Goal: Information Seeking & Learning: Learn about a topic

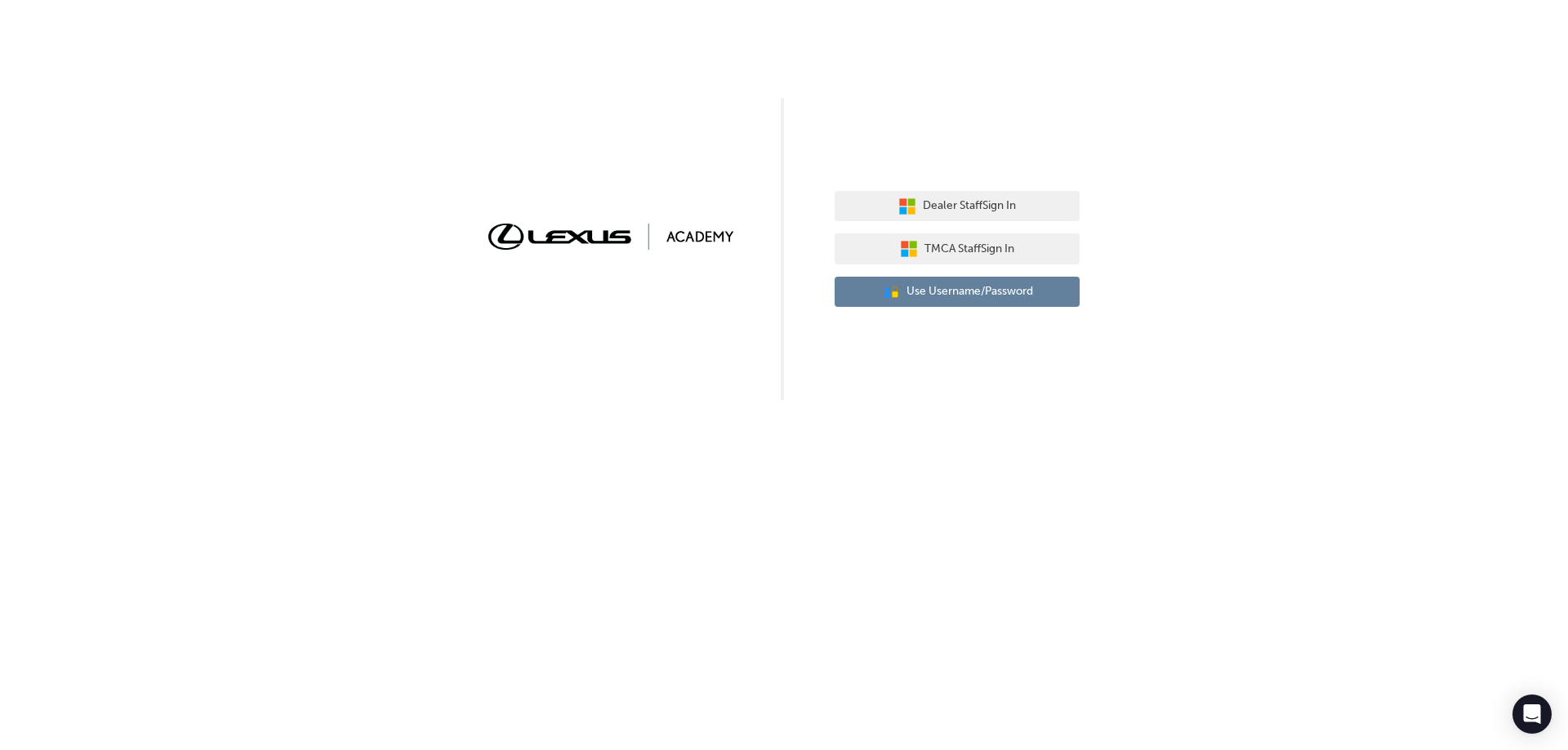
click at [966, 290] on span "Use Username/Password" at bounding box center [969, 291] width 127 height 19
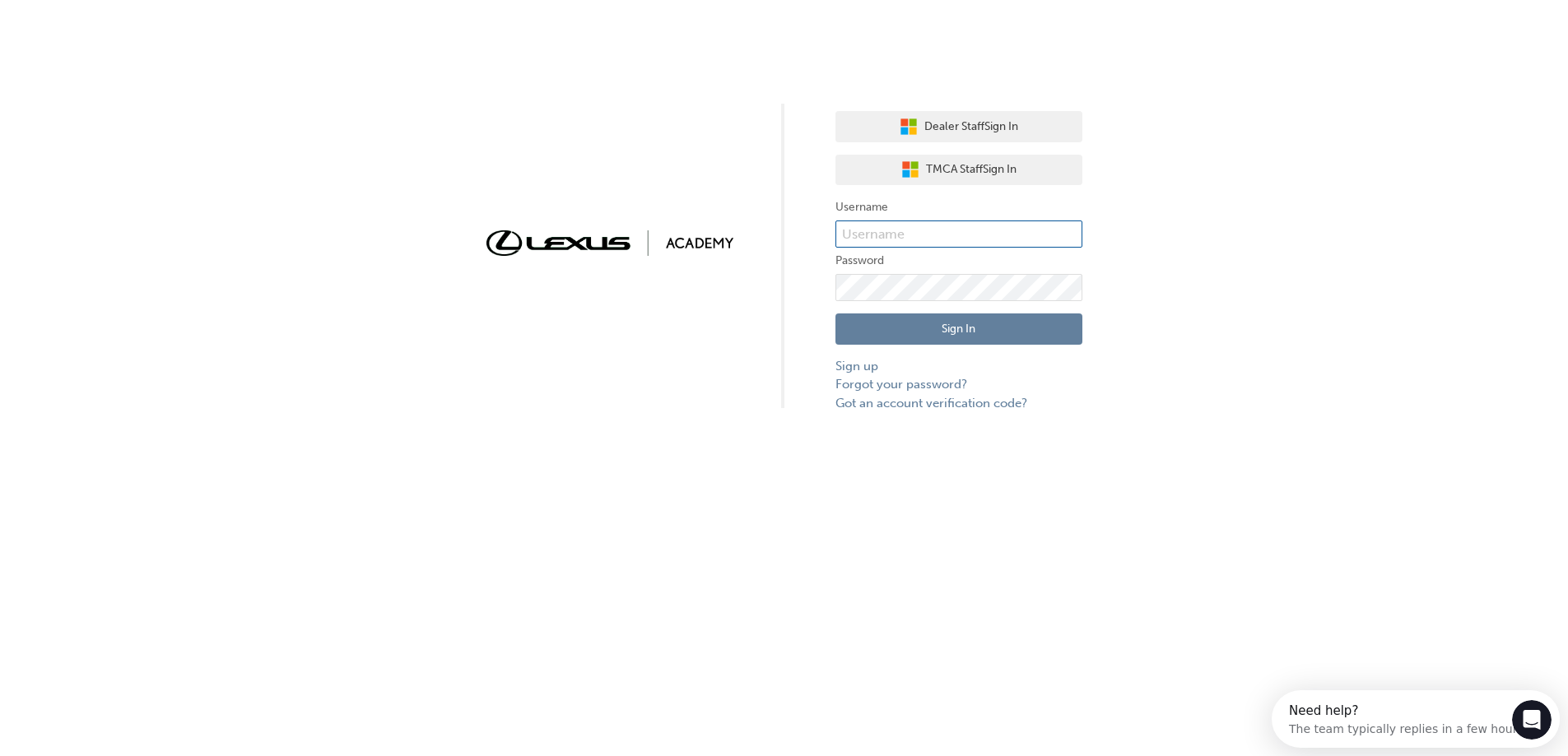
click at [969, 232] on input "text" at bounding box center [959, 234] width 247 height 28
type input "J"
type input "jethro.[PERSON_NAME]"
click button "Sign In" at bounding box center [964, 328] width 247 height 31
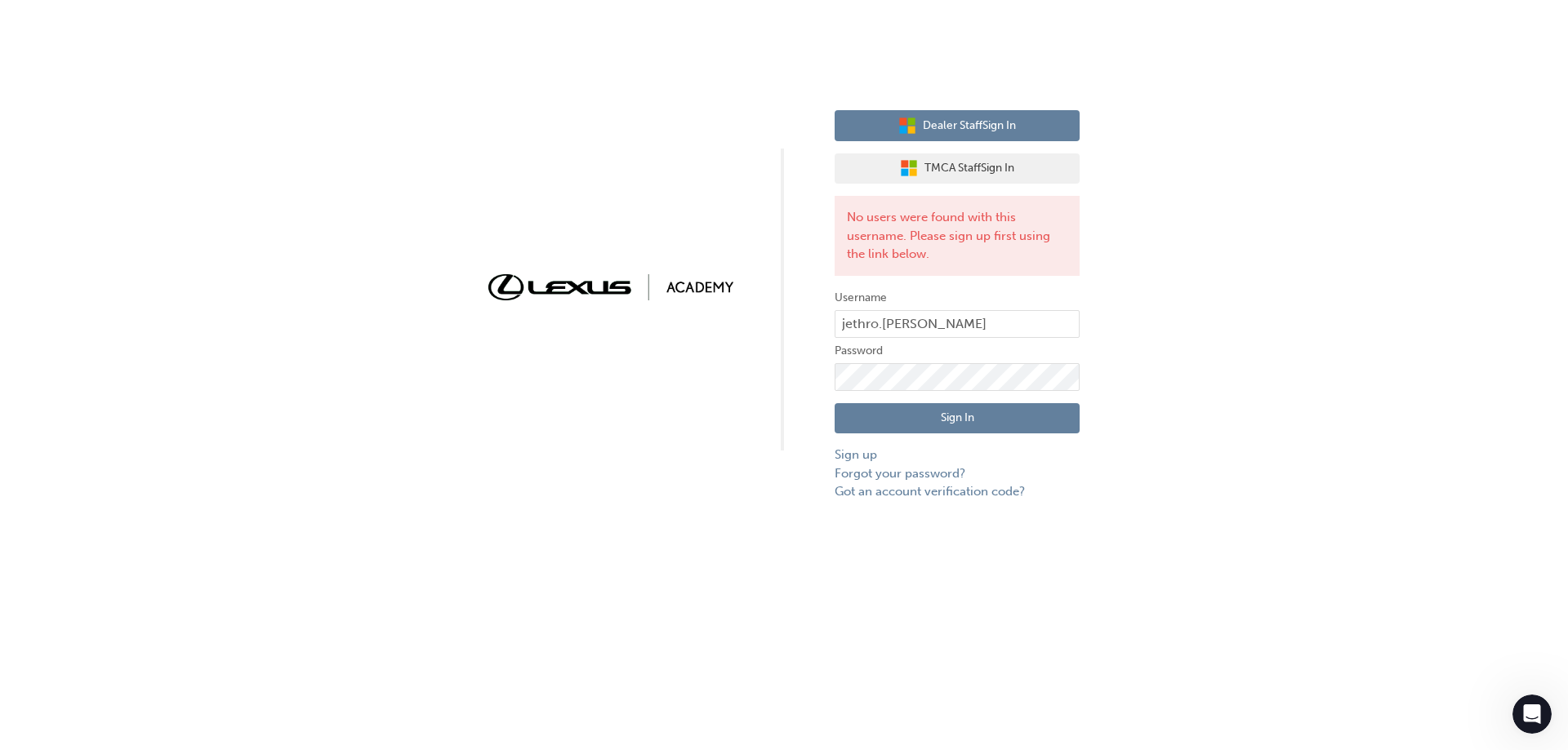
click at [1003, 128] on span "Dealer Staff Sign In" at bounding box center [969, 126] width 93 height 19
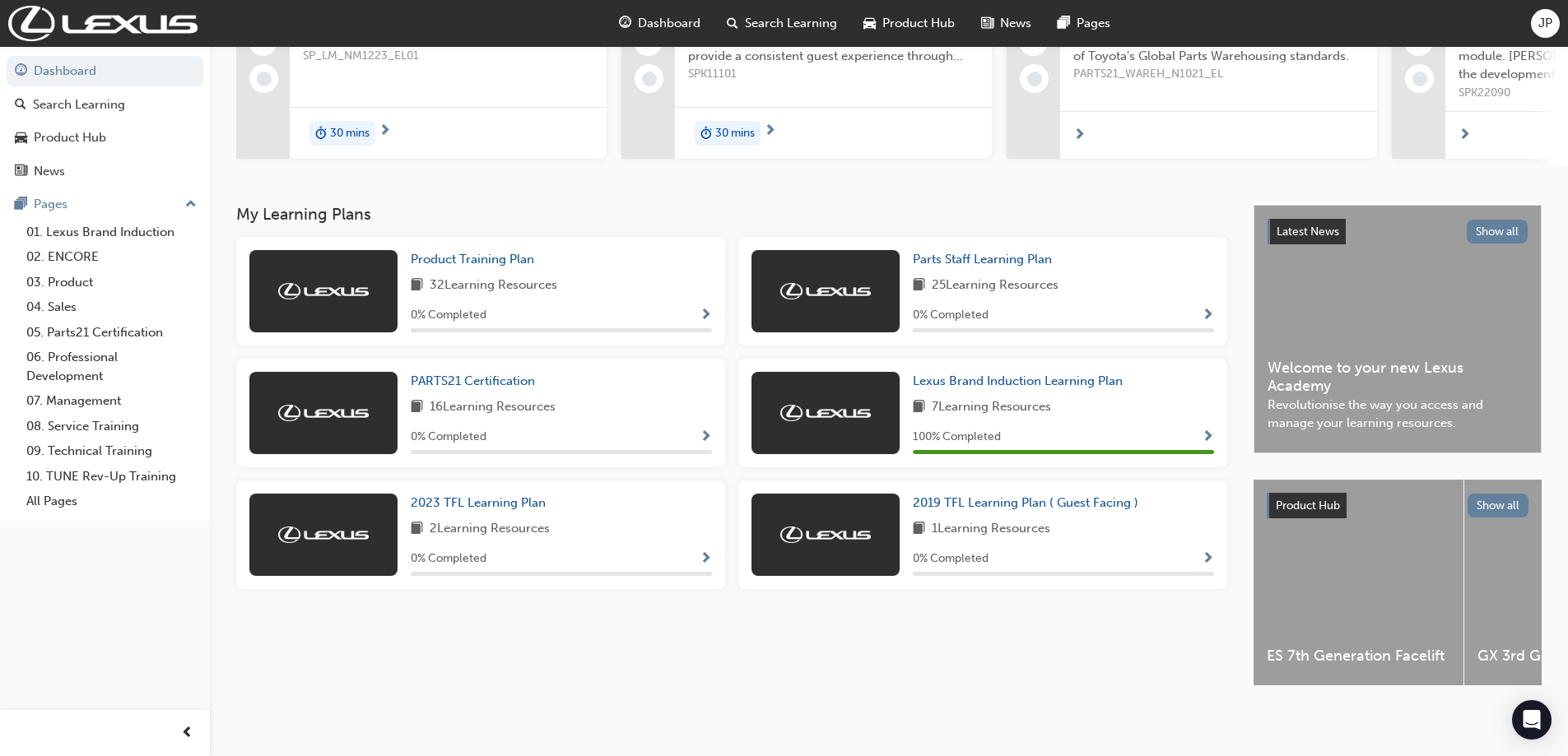
scroll to position [209, 0]
click at [502, 377] on span "PARTS21 Certification" at bounding box center [472, 380] width 124 height 15
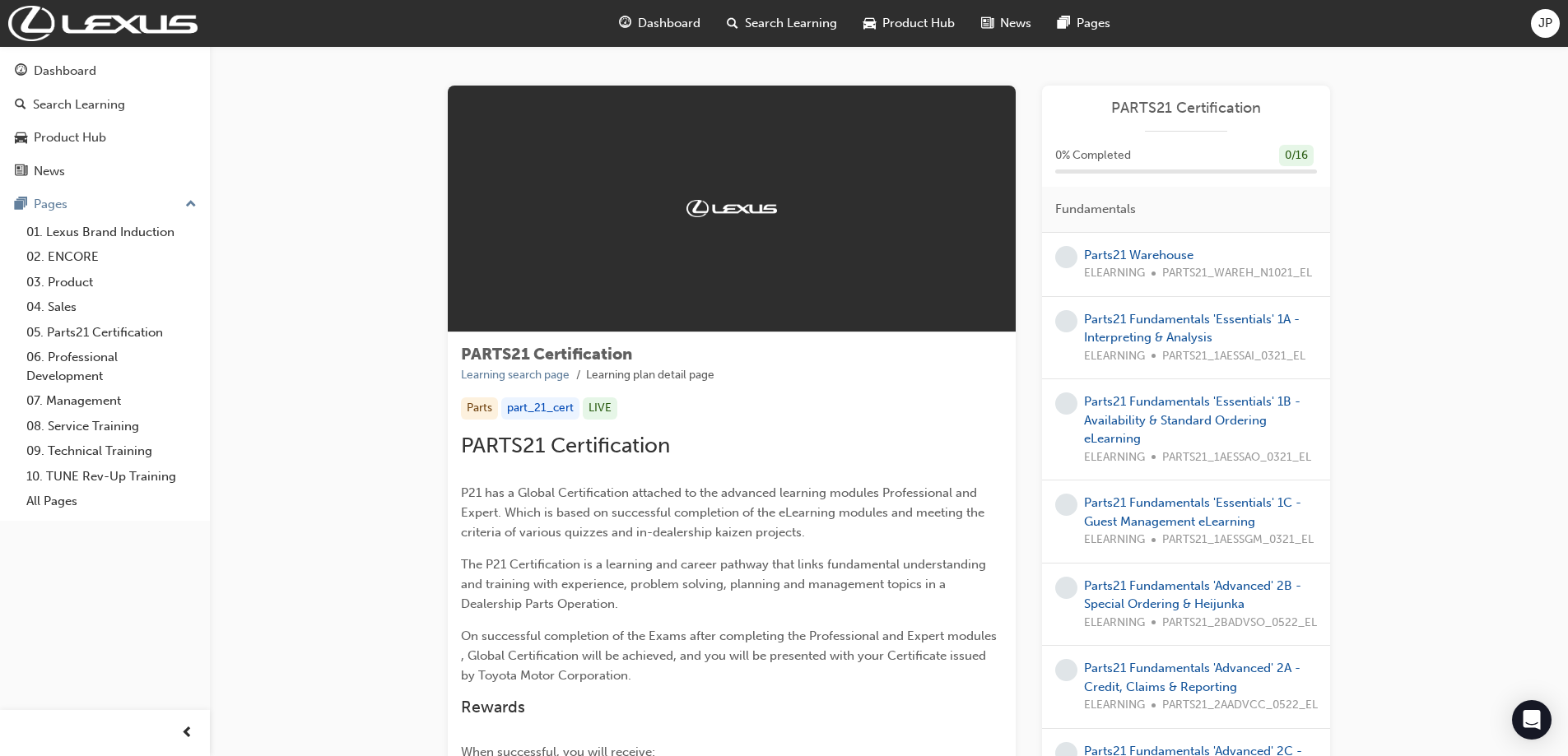
click at [668, 18] on span "Dashboard" at bounding box center [669, 23] width 63 height 19
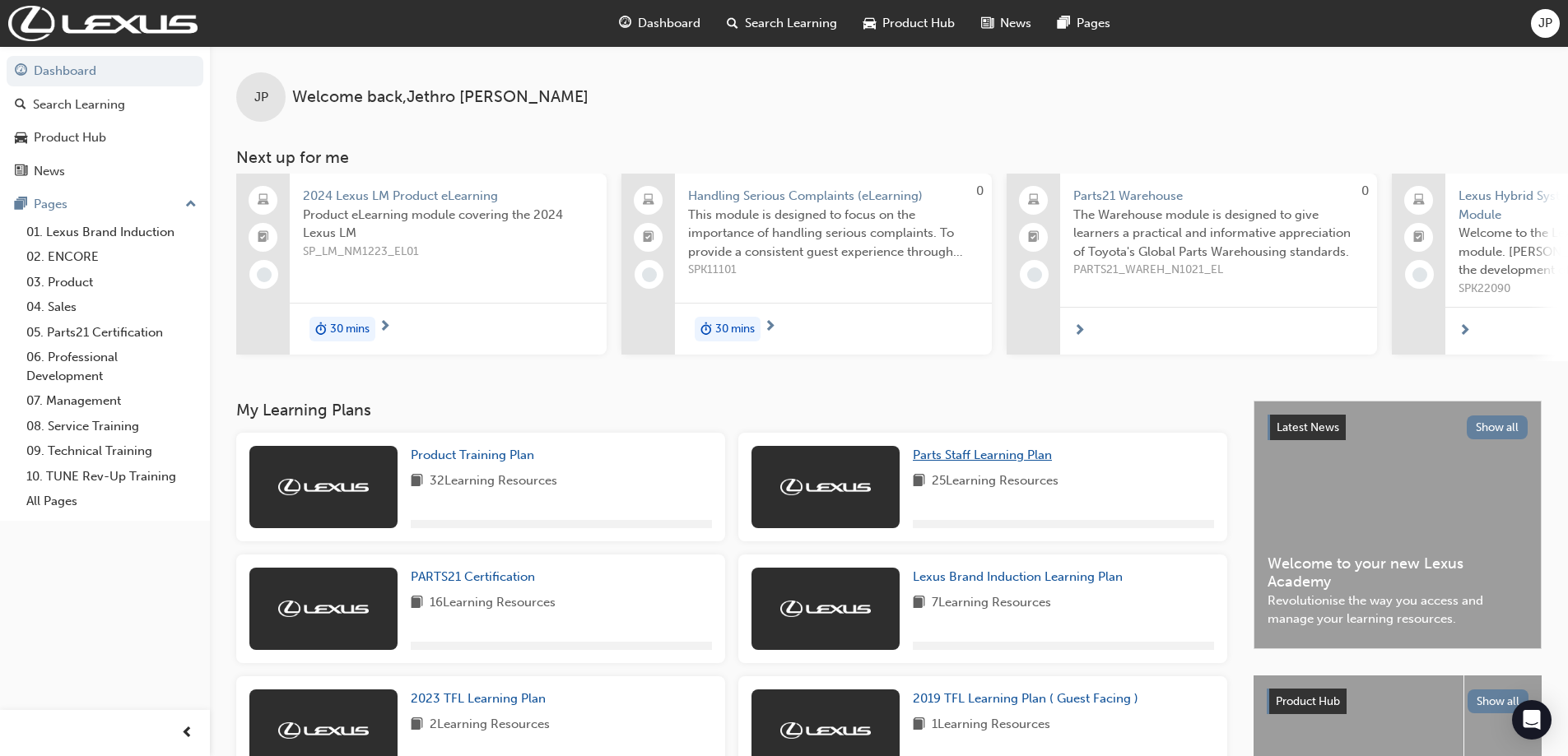
click at [989, 461] on span "Parts Staff Learning Plan" at bounding box center [982, 454] width 139 height 15
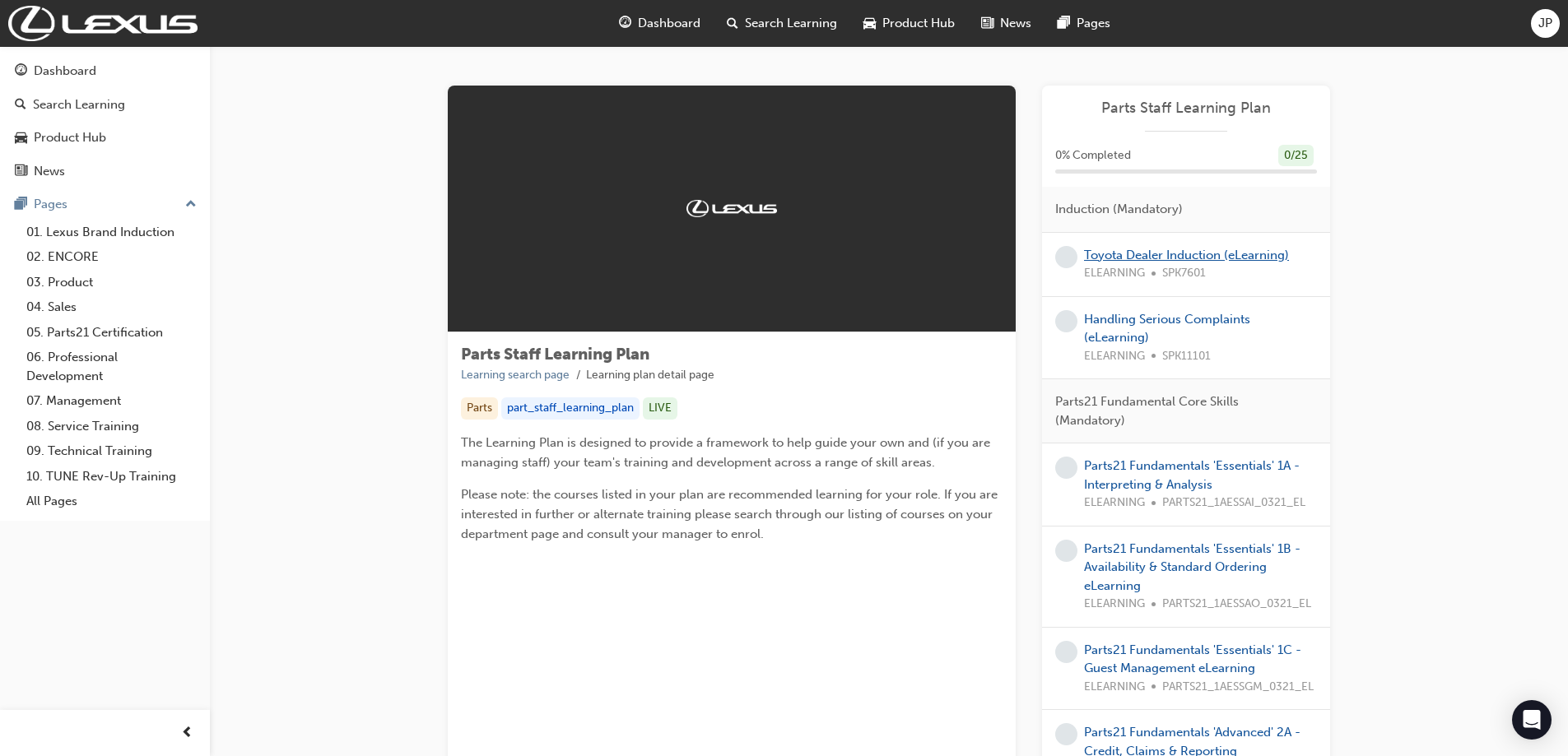
click at [1215, 259] on link "Toyota Dealer Induction (eLearning)" at bounding box center [1187, 254] width 205 height 15
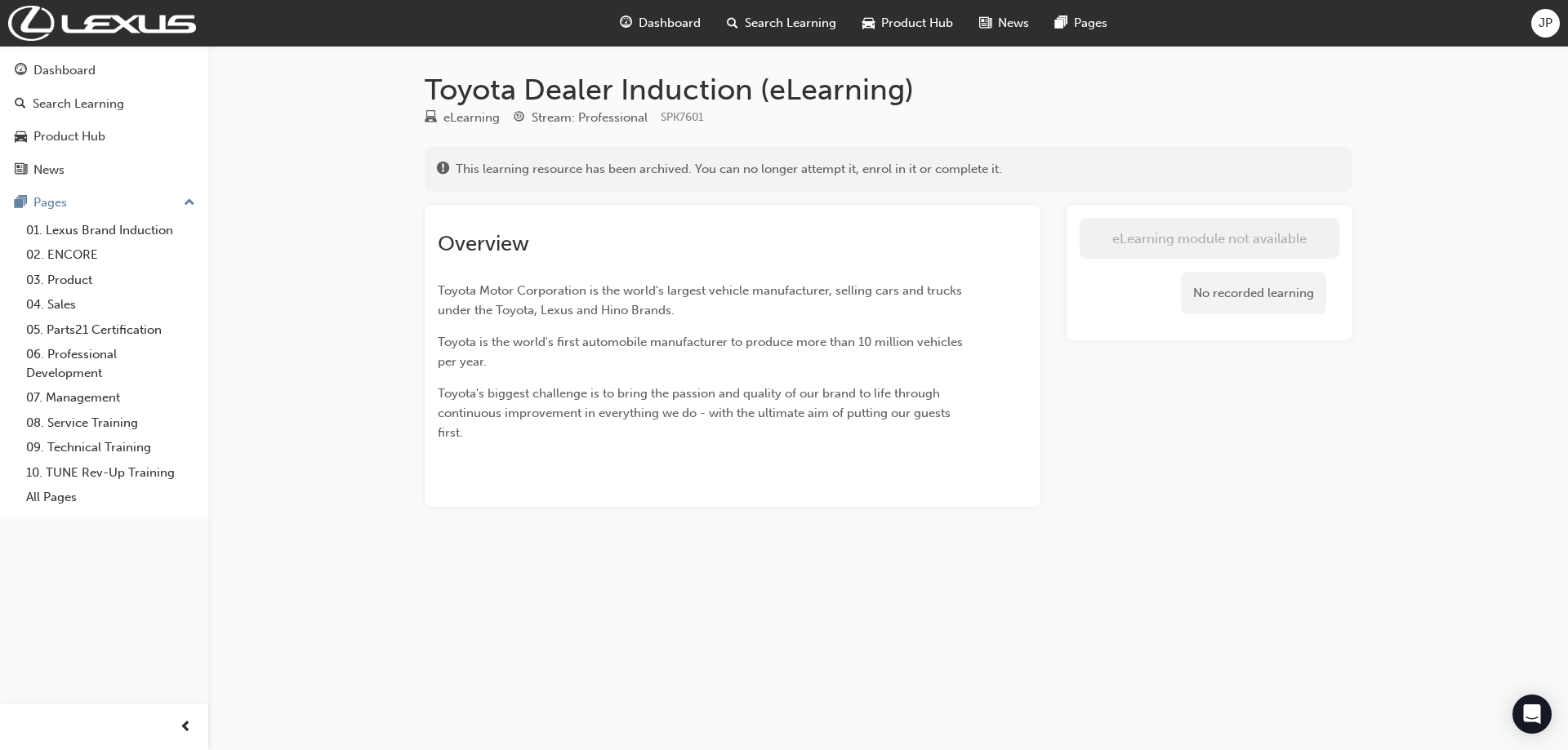
click at [736, 390] on span "Toyota's biggest challenge is to bring the passion and quality of our brand to …" at bounding box center [695, 413] width 516 height 54
click at [650, 27] on span "Dashboard" at bounding box center [670, 23] width 62 height 19
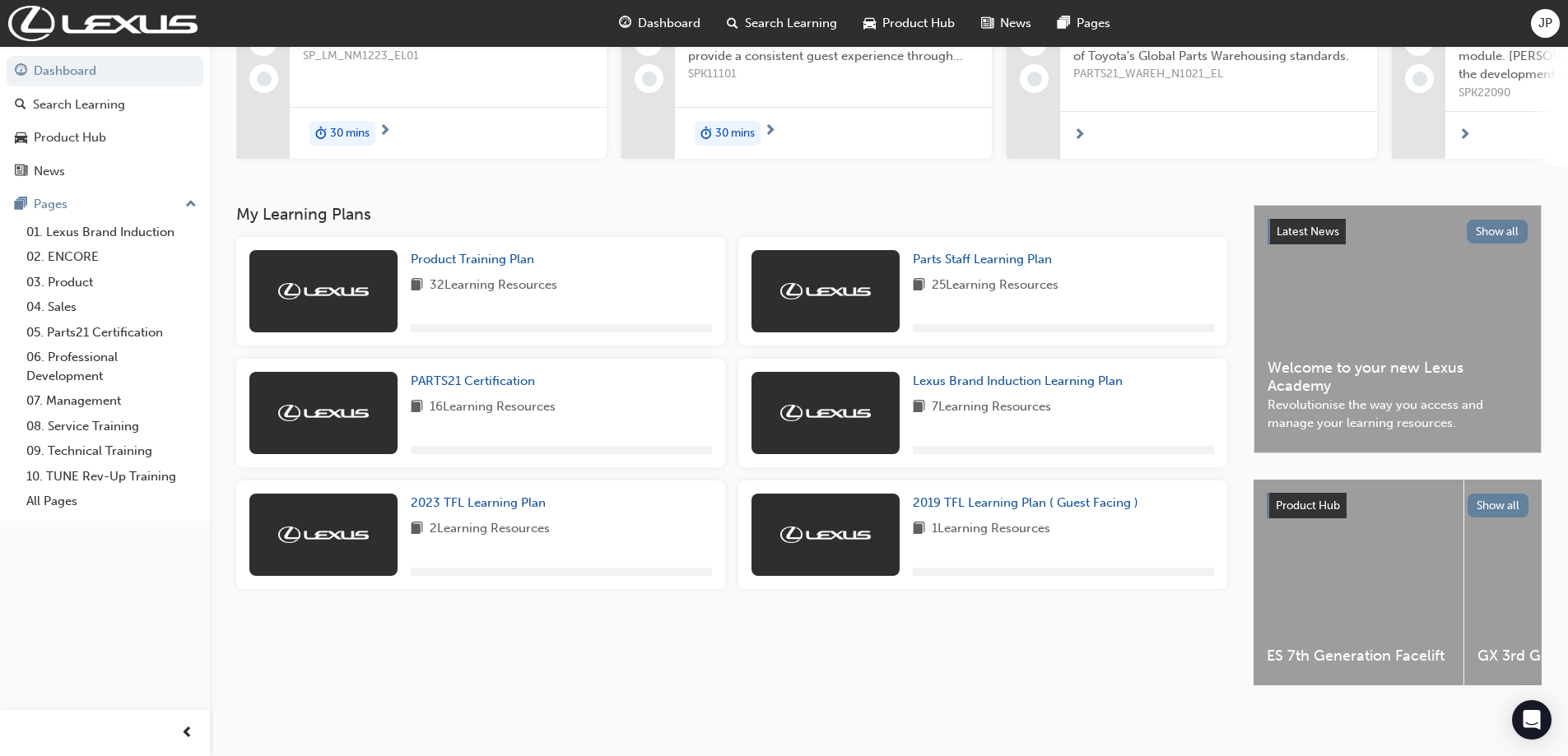
scroll to position [209, 0]
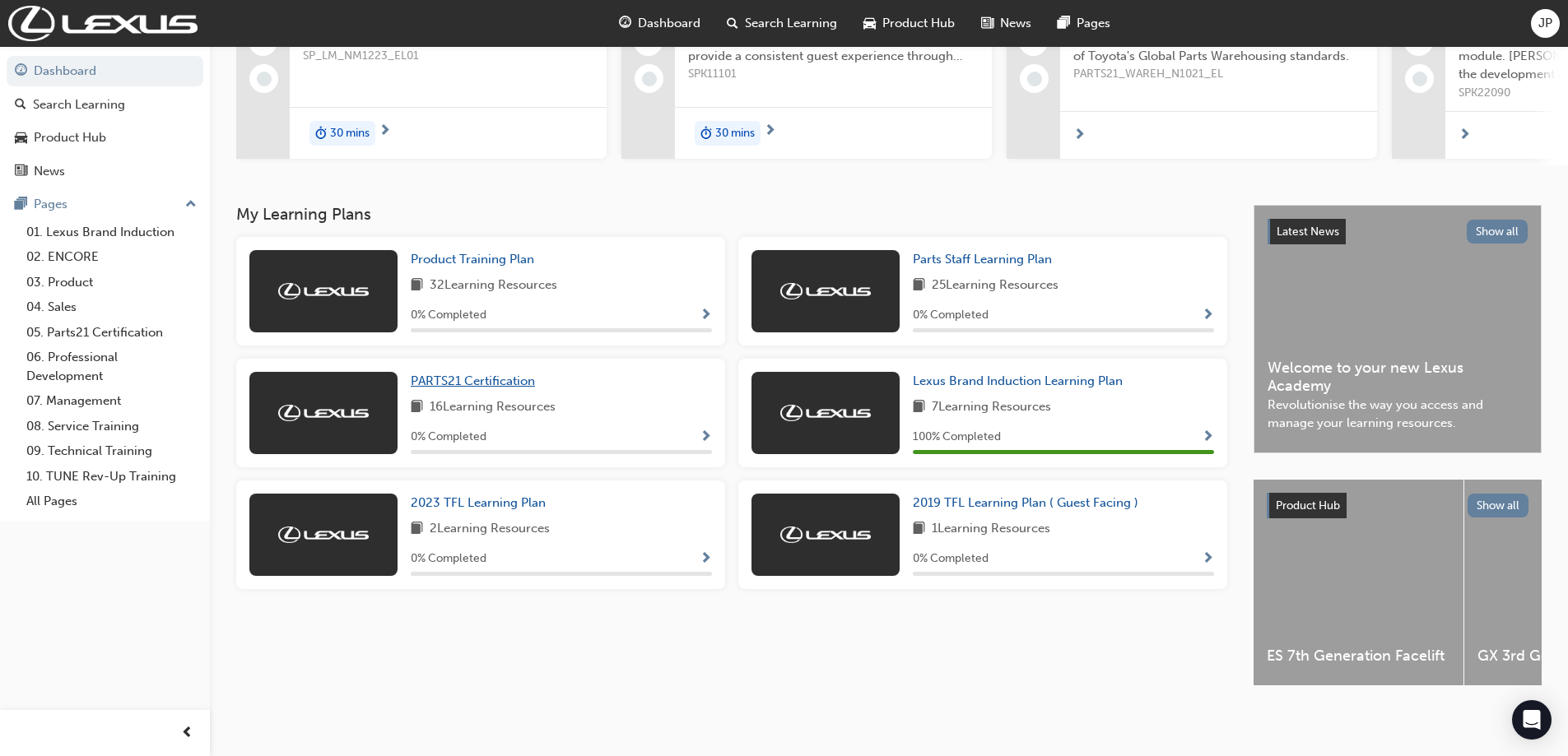
click at [507, 374] on span "PARTS21 Certification" at bounding box center [472, 380] width 124 height 15
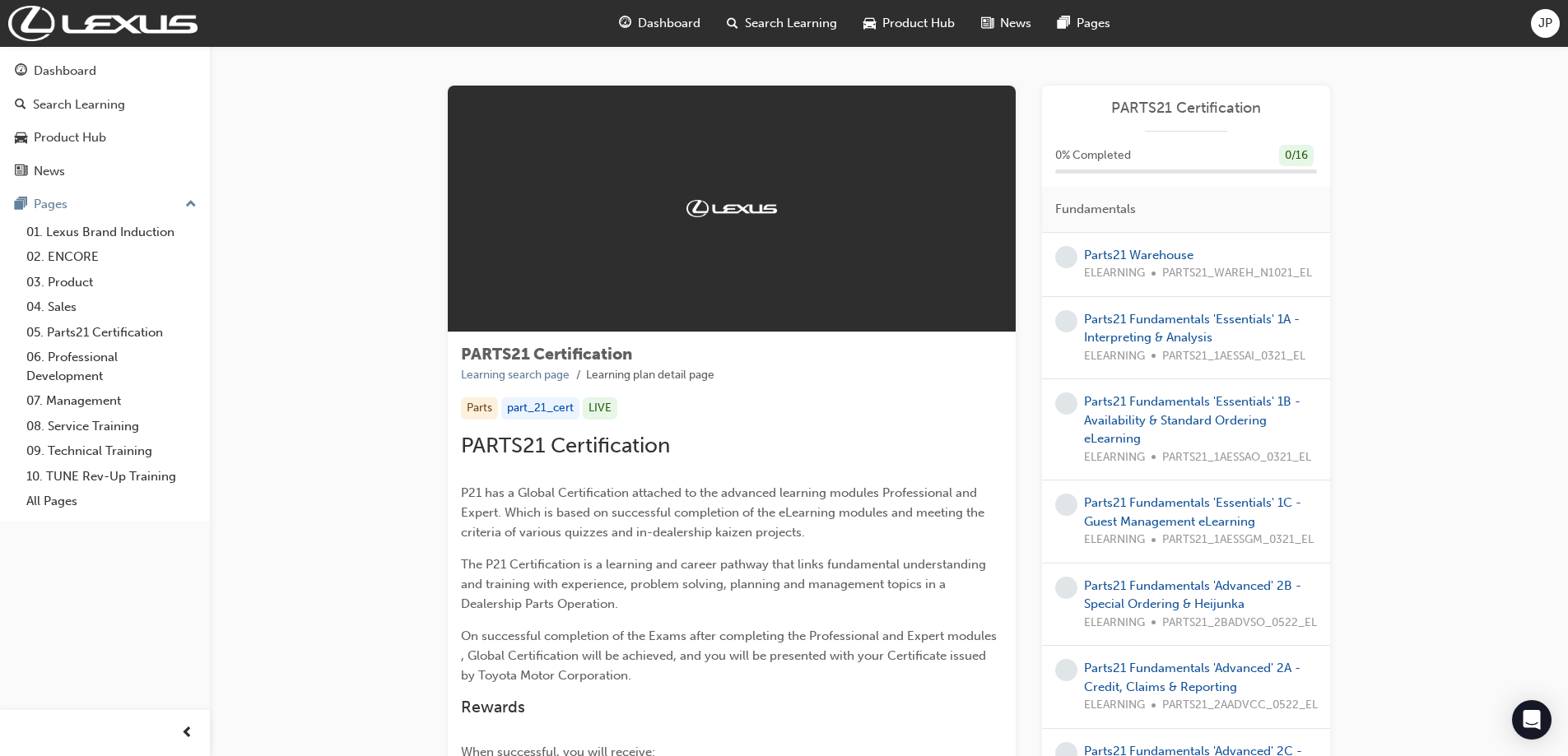
click at [688, 18] on span "Dashboard" at bounding box center [669, 23] width 63 height 19
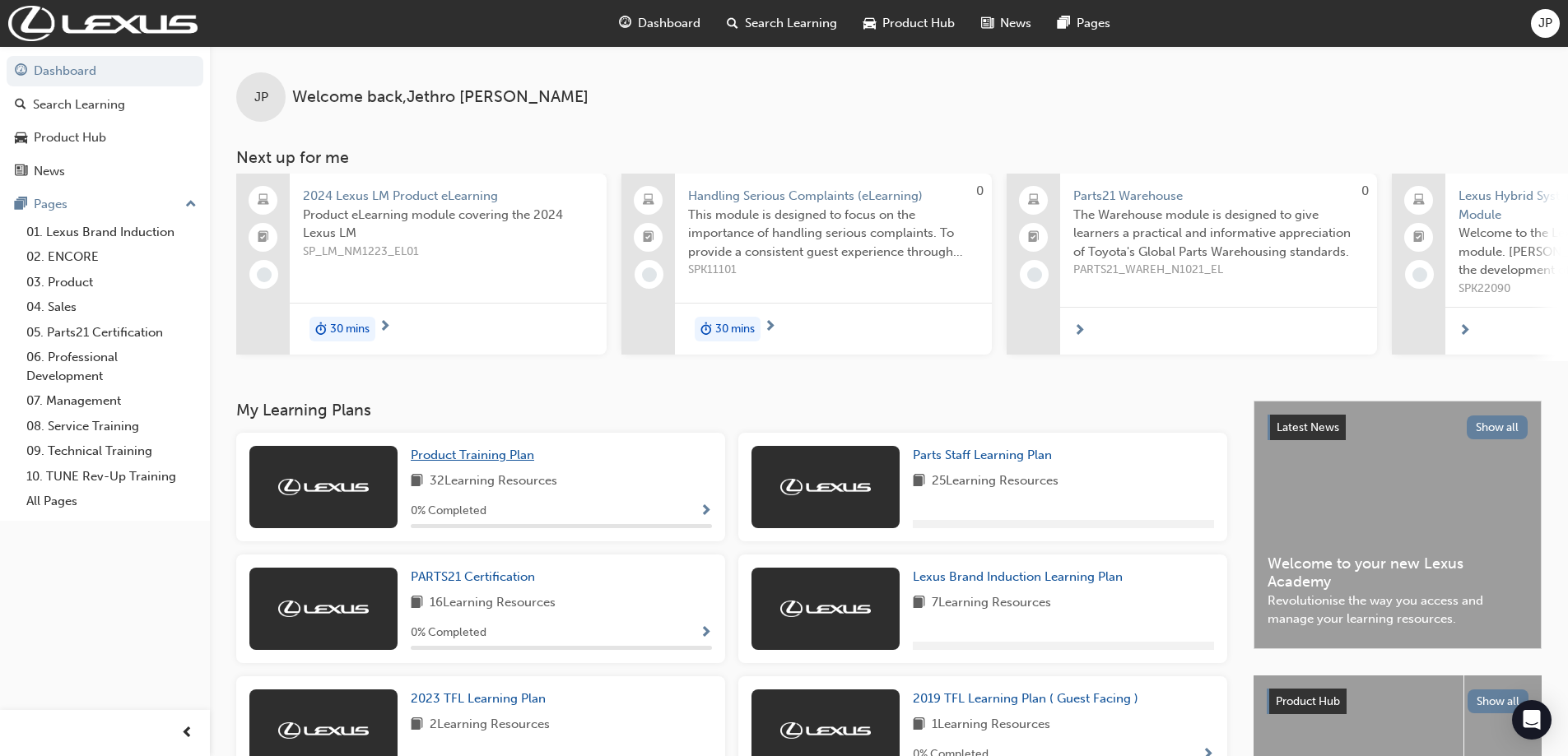
click at [488, 462] on span "Product Training Plan" at bounding box center [472, 454] width 123 height 15
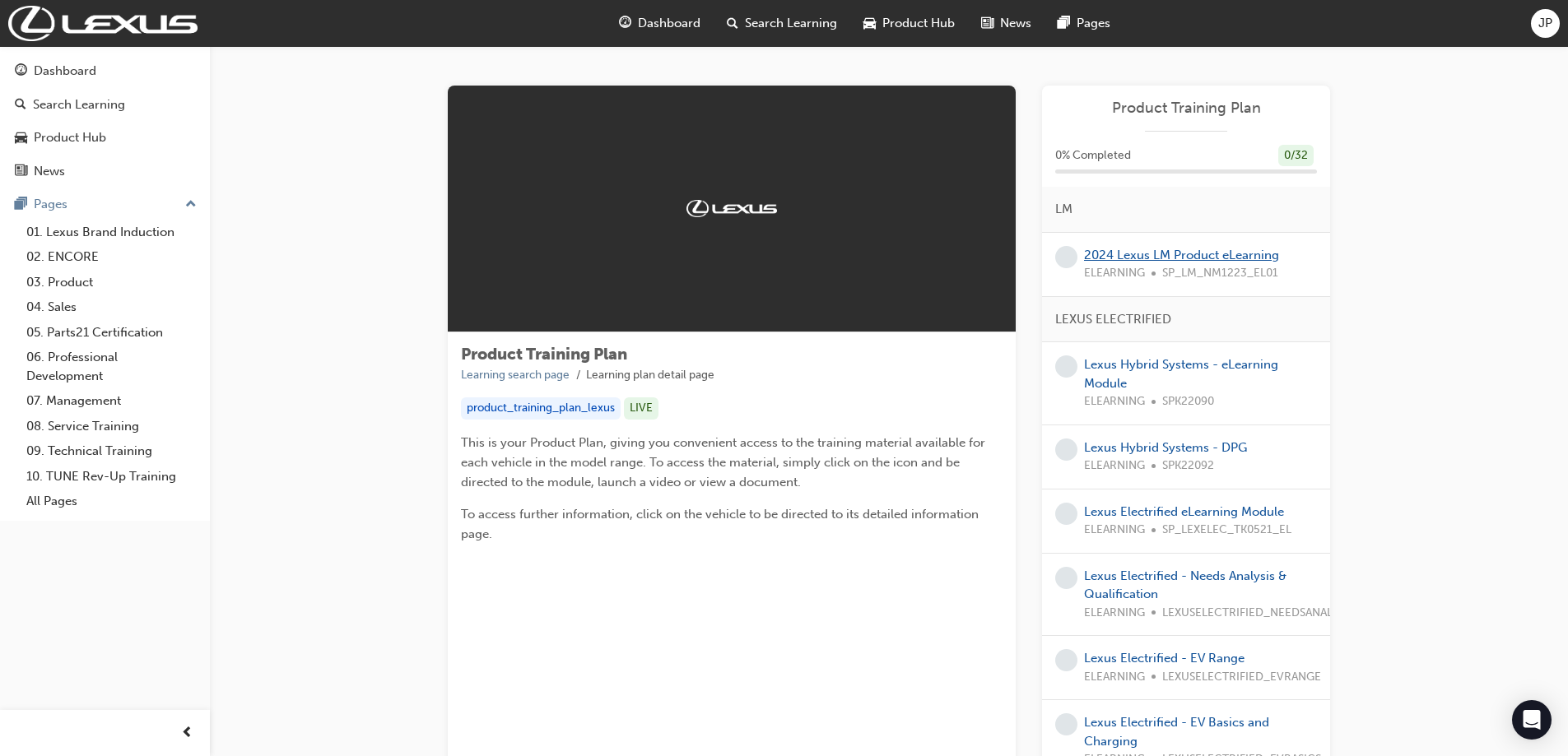
click at [1251, 251] on link "2024 Lexus LM Product eLearning" at bounding box center [1181, 254] width 195 height 15
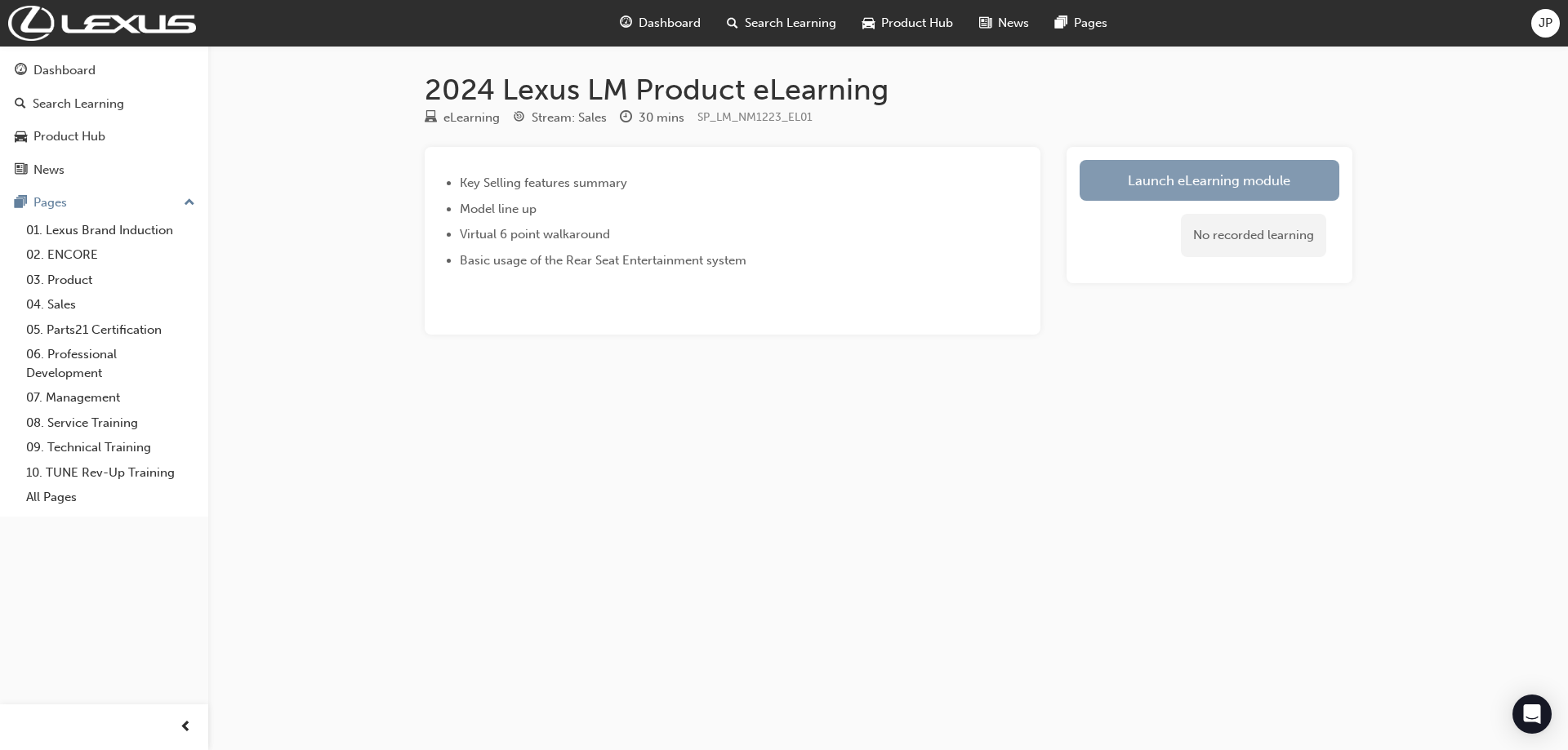
click at [1211, 174] on link "Launch eLearning module" at bounding box center [1209, 181] width 260 height 41
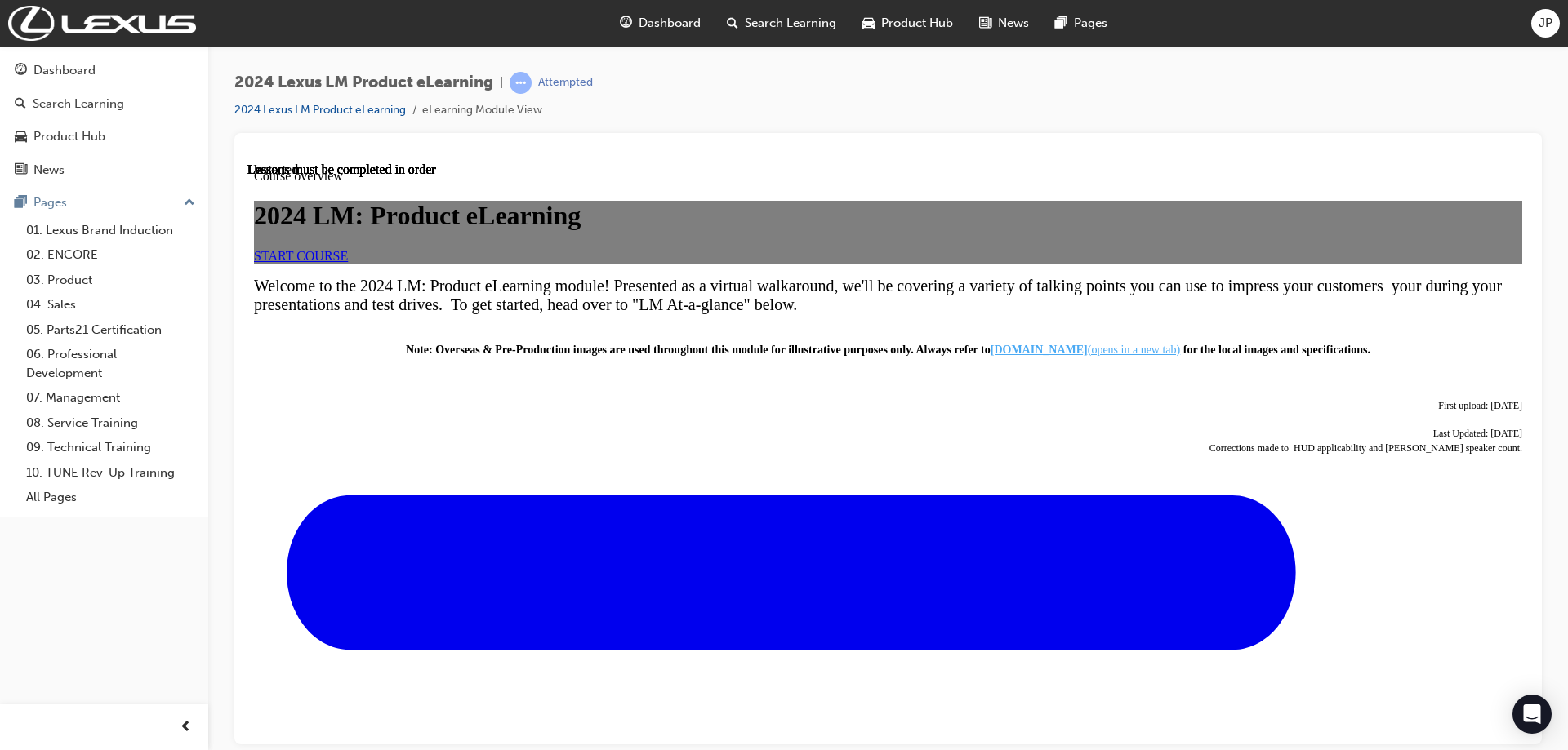
click at [348, 262] on link "START COURSE" at bounding box center [301, 255] width 94 height 14
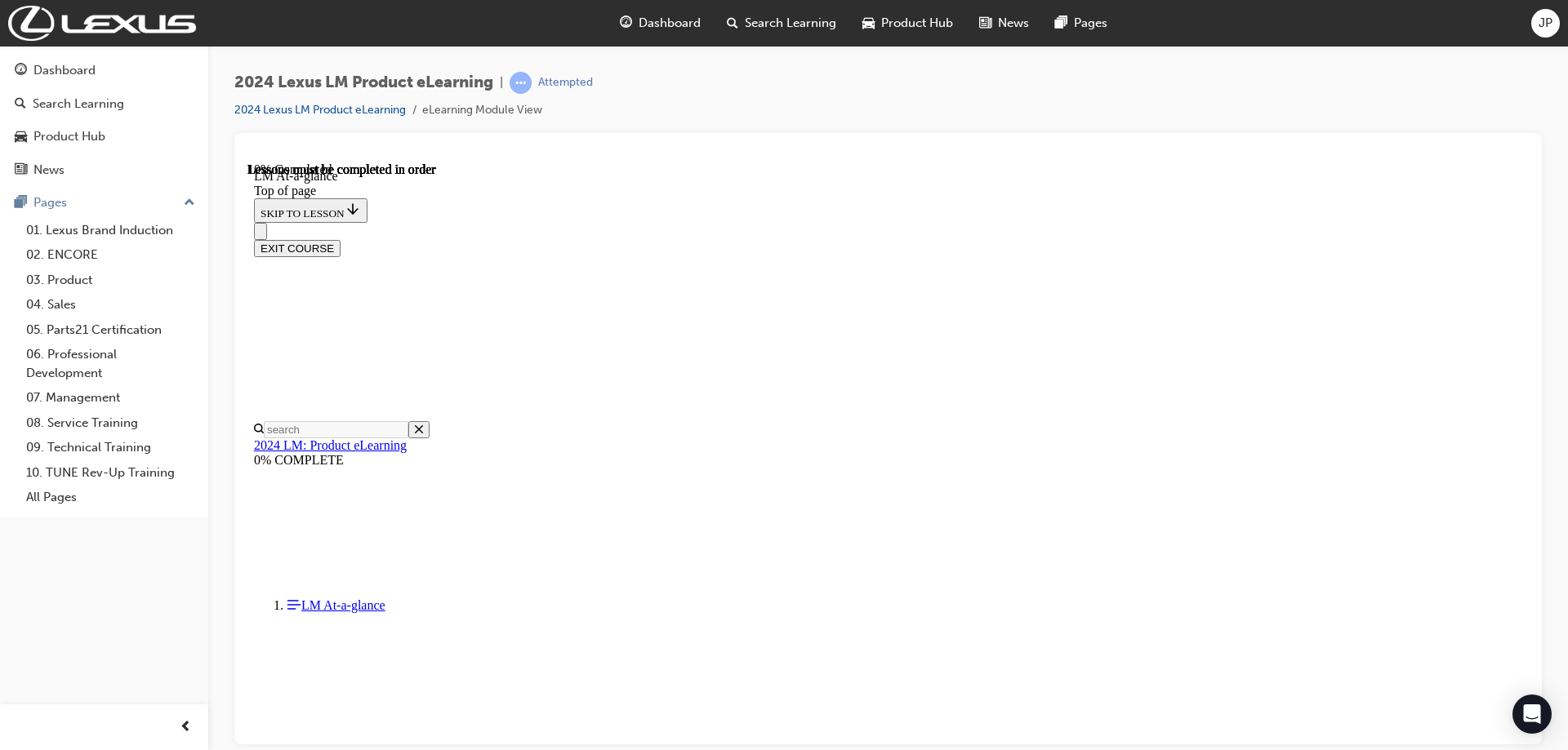
scroll to position [376, 0]
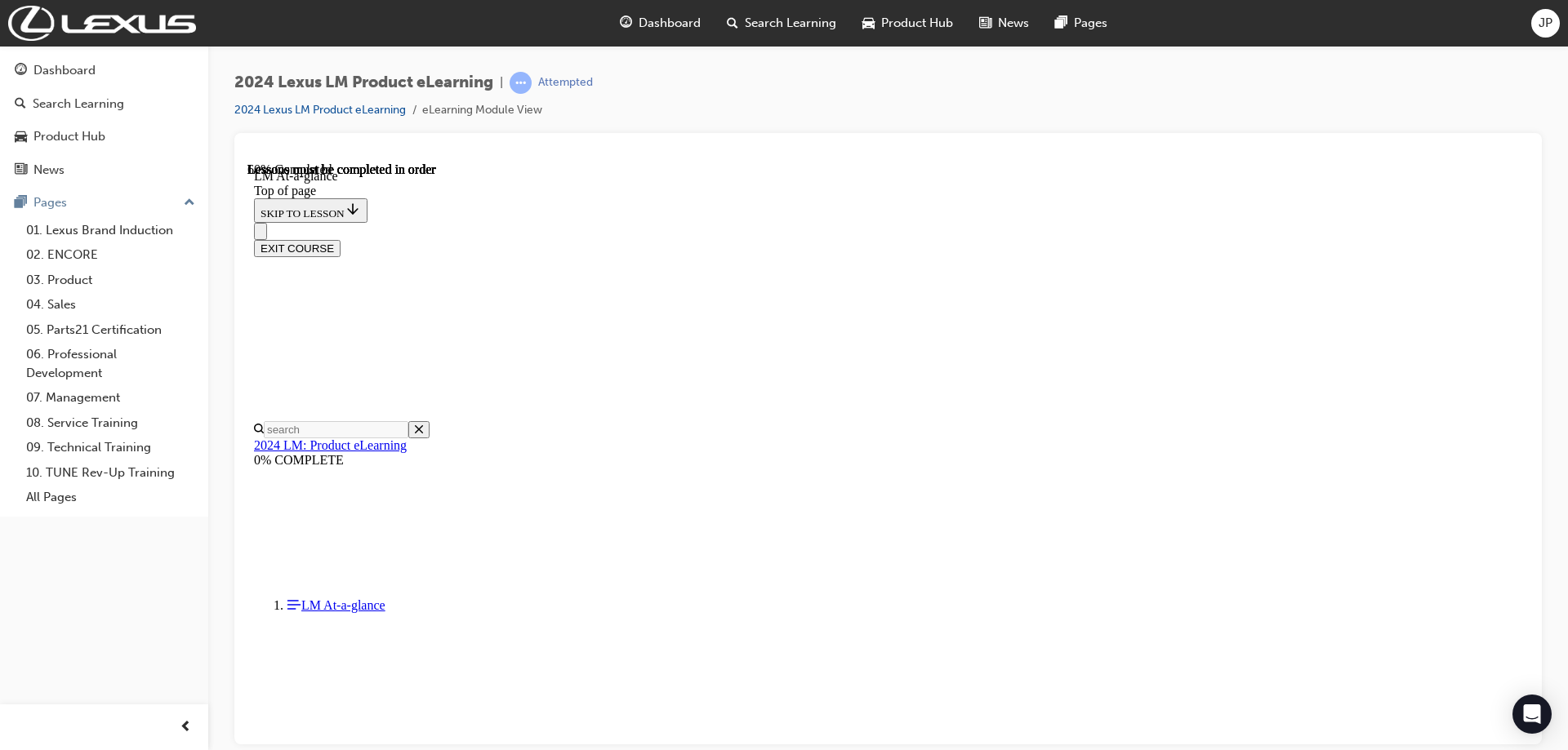
drag, startPoint x: 668, startPoint y: 421, endPoint x: 908, endPoint y: 530, distance: 263.6
drag, startPoint x: 1030, startPoint y: 347, endPoint x: 1321, endPoint y: 406, distance: 296.9
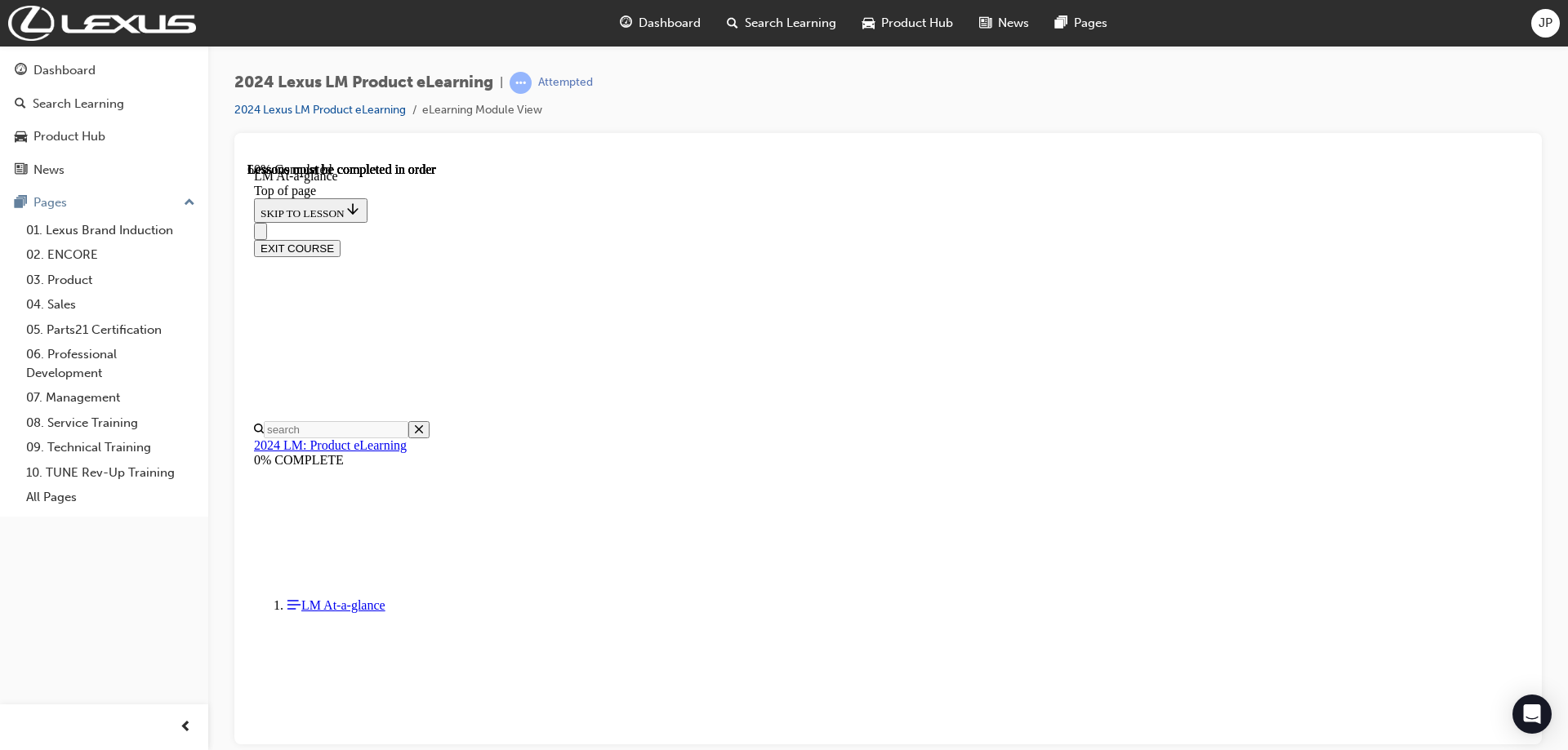
drag, startPoint x: 1048, startPoint y: 398, endPoint x: 1163, endPoint y: 461, distance: 131.1
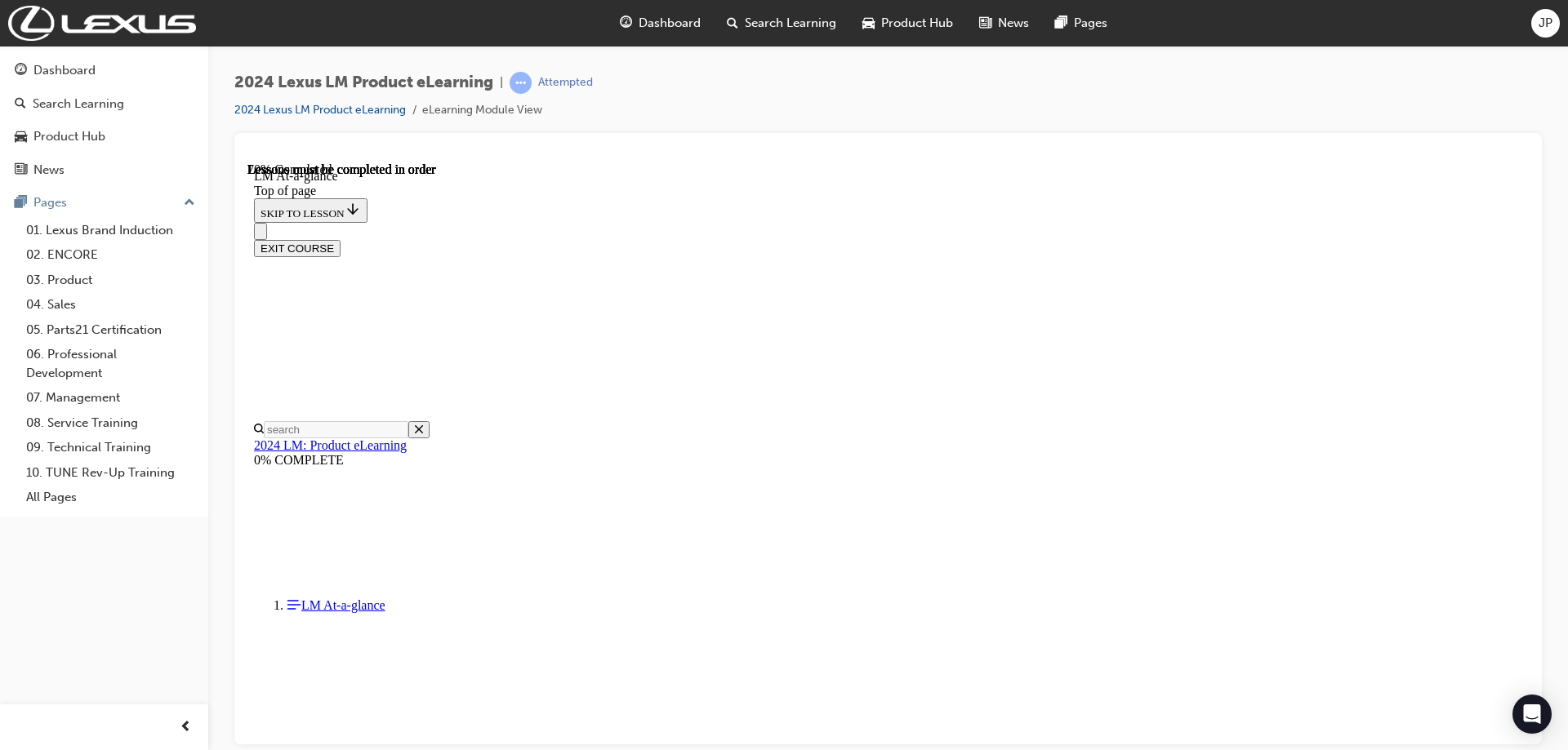
drag, startPoint x: 624, startPoint y: 390, endPoint x: 809, endPoint y: 512, distance: 221.6
drag, startPoint x: 907, startPoint y: 379, endPoint x: 1082, endPoint y: 336, distance: 180.2
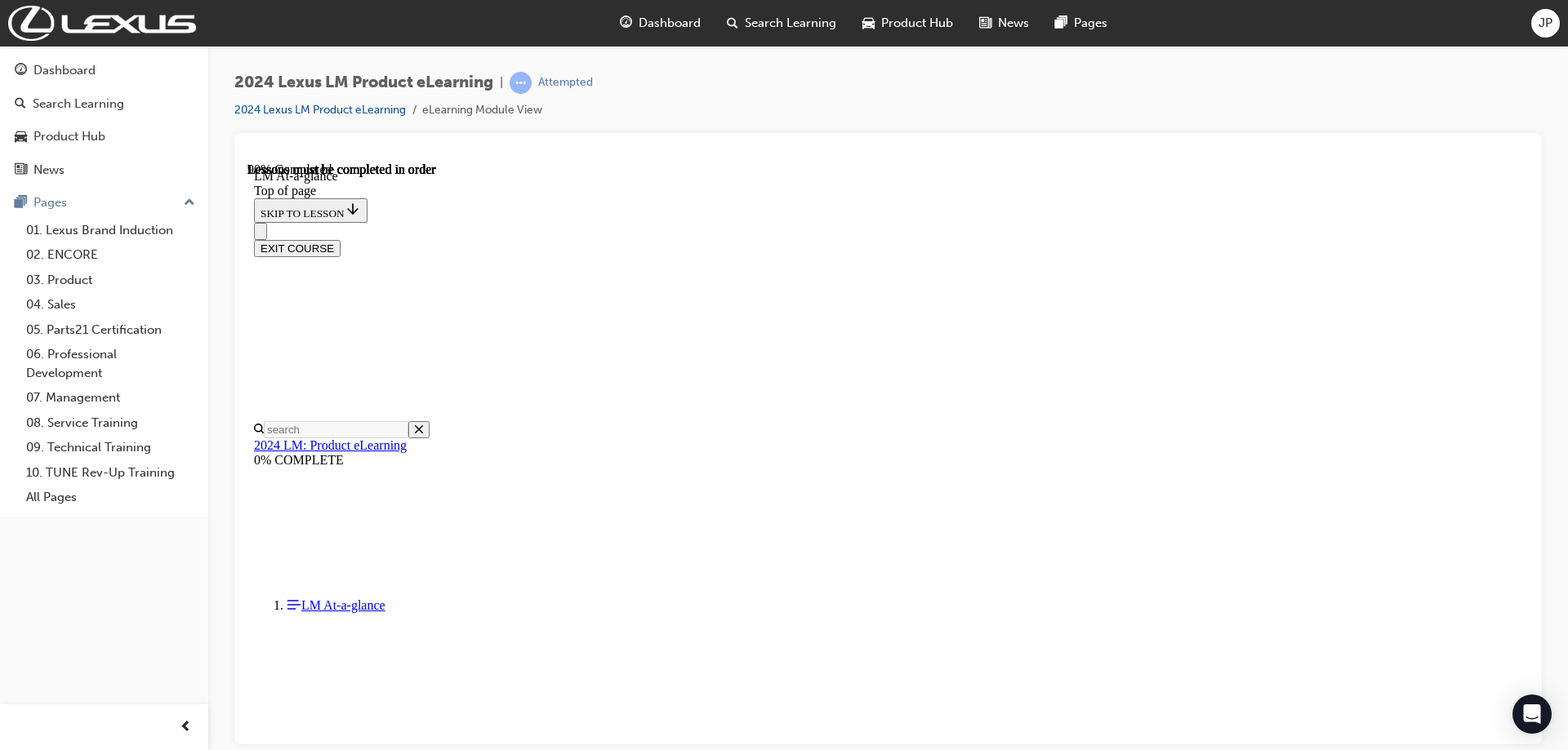
scroll to position [3151, 0]
drag, startPoint x: 694, startPoint y: 313, endPoint x: 850, endPoint y: 301, distance: 156.5
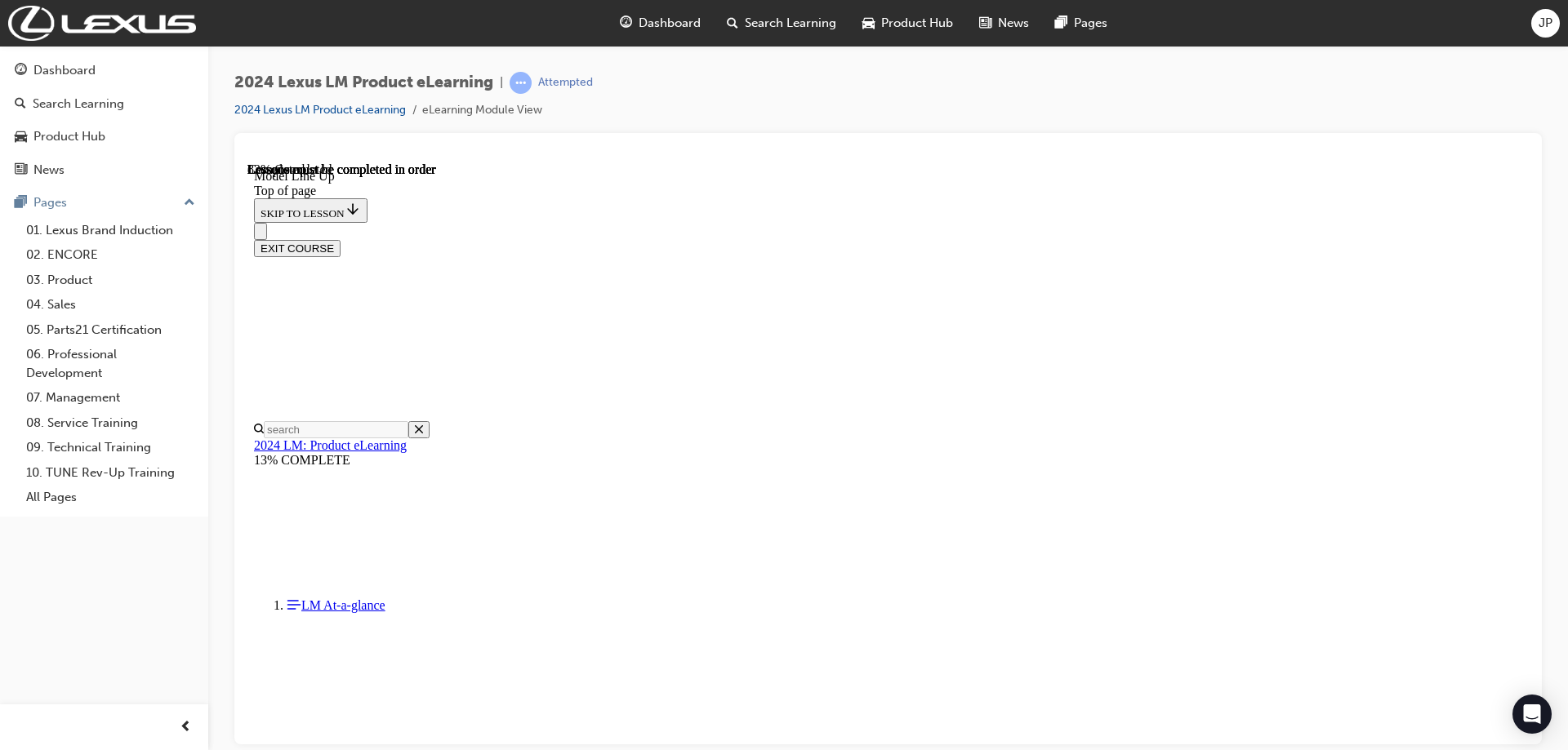
scroll to position [2940, 0]
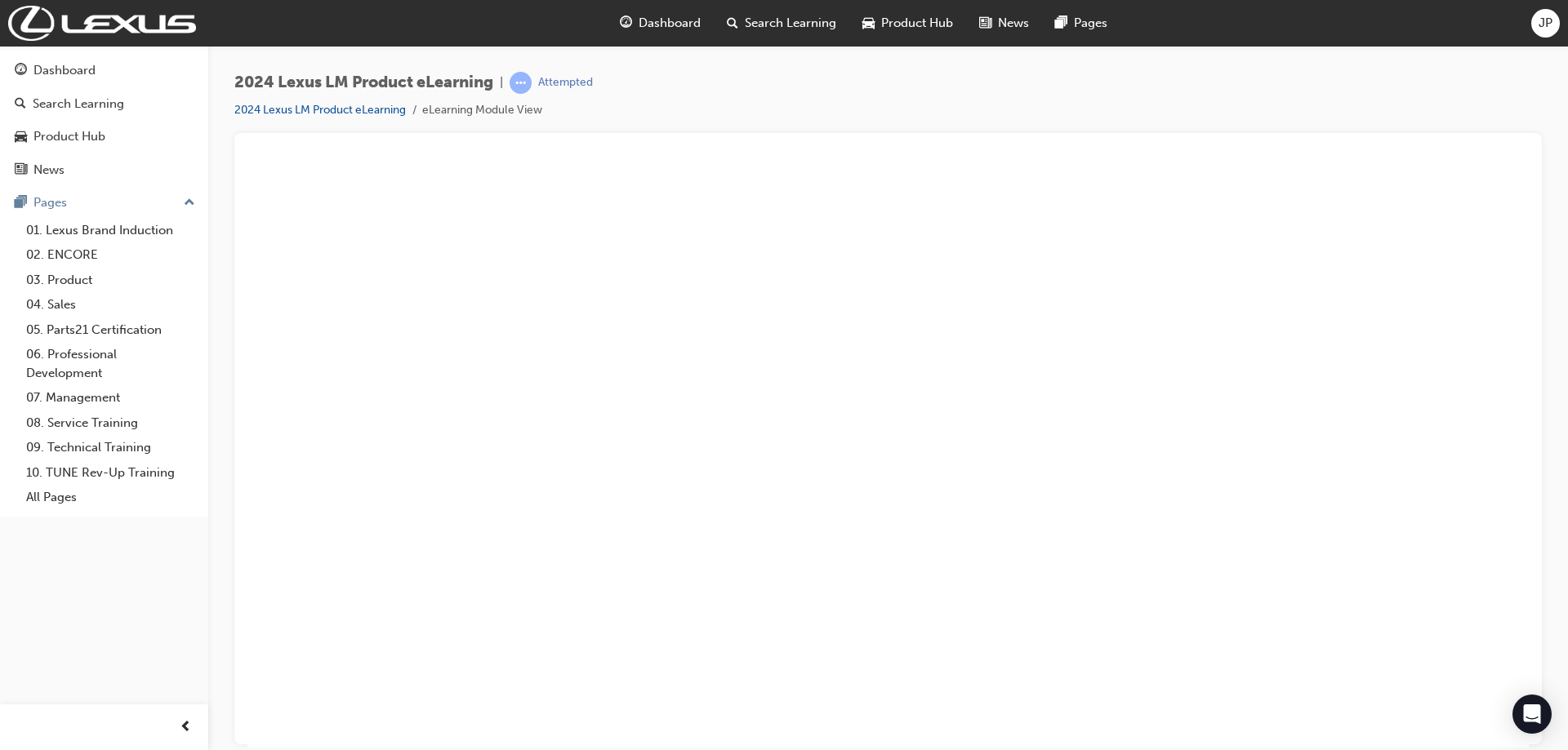
drag, startPoint x: 990, startPoint y: 513, endPoint x: 988, endPoint y: 505, distance: 8.2
click at [988, 505] on button "Unzoom image" at bounding box center [888, 454] width 1281 height 585
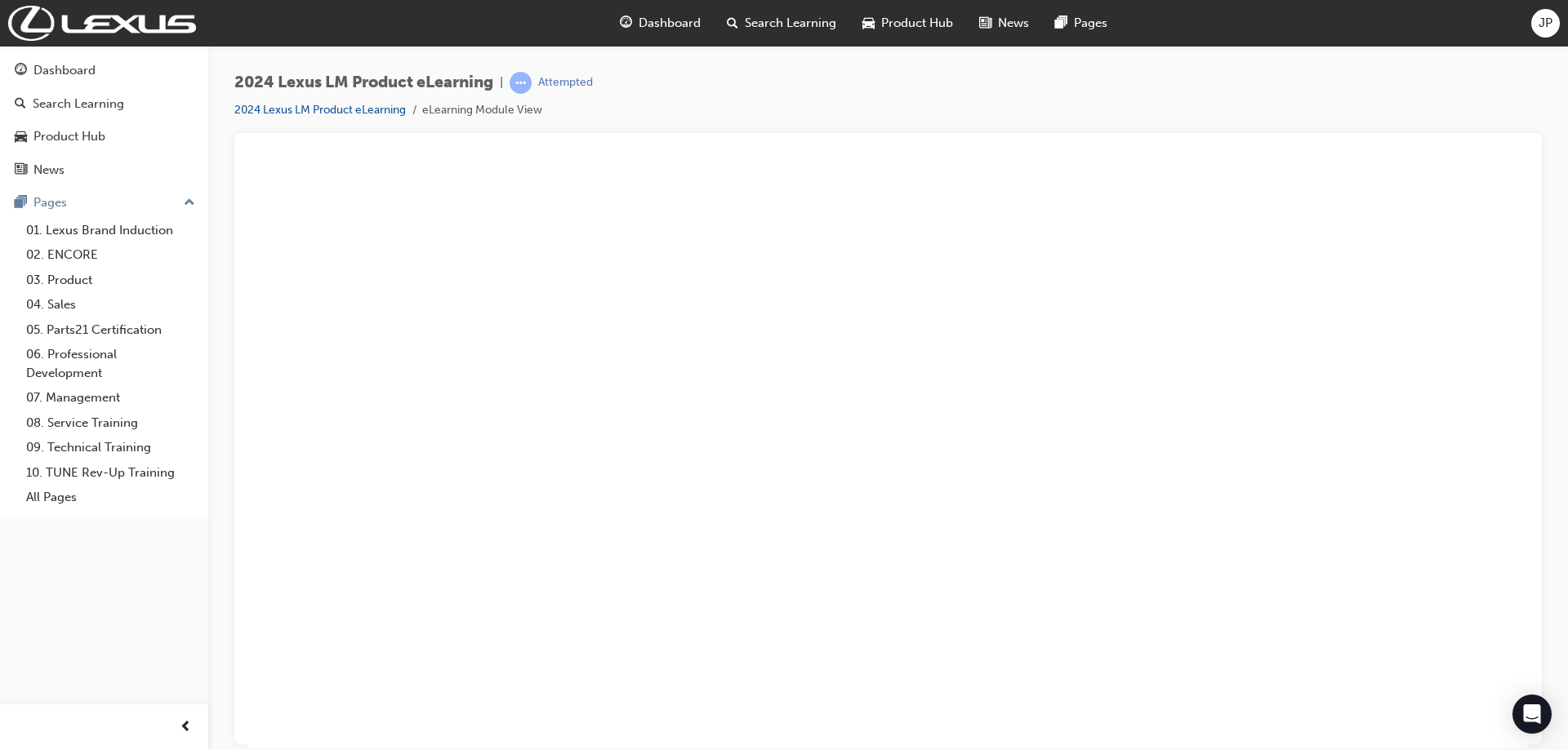
click at [885, 412] on button "Unzoom image" at bounding box center [888, 454] width 1281 height 585
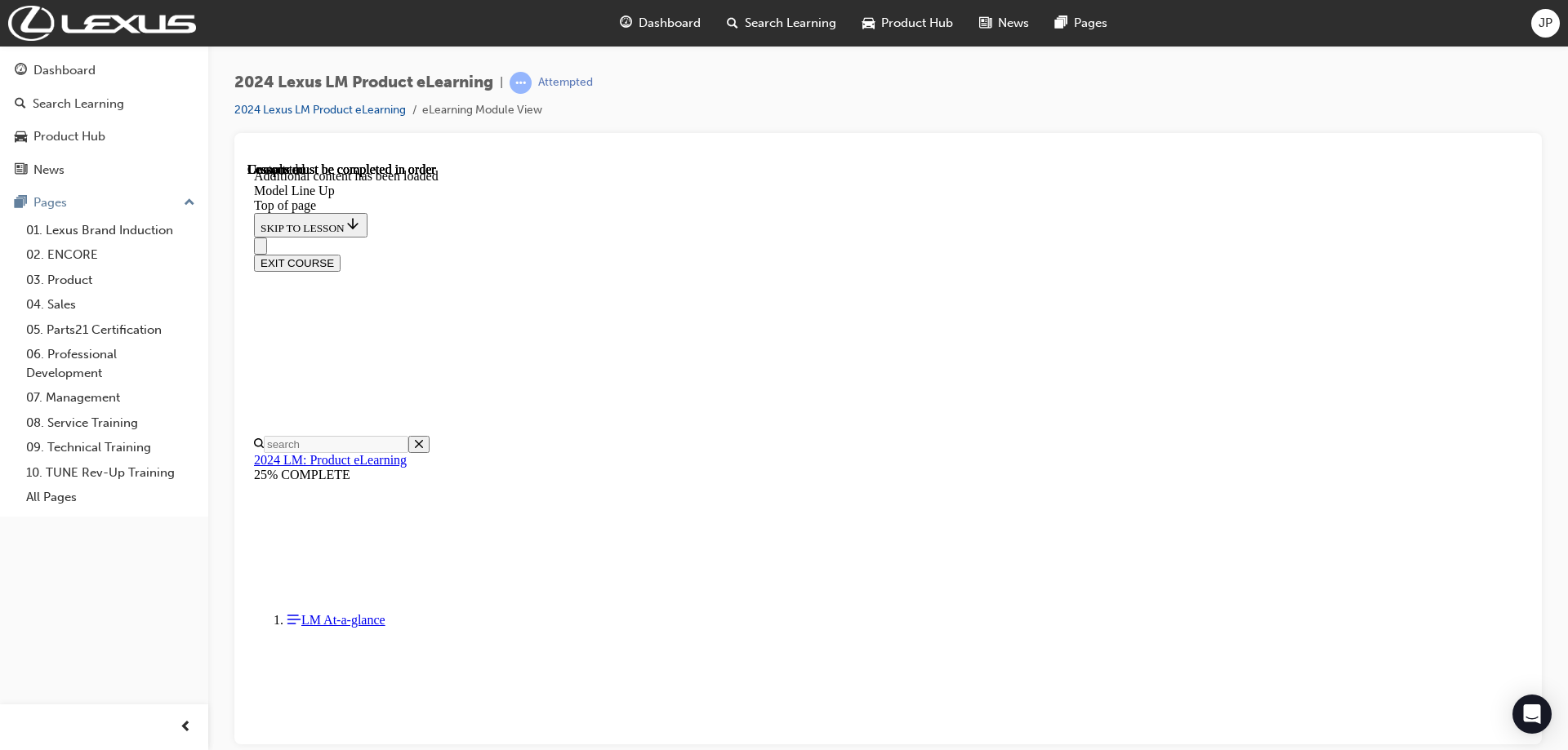
scroll to position [3352, 0]
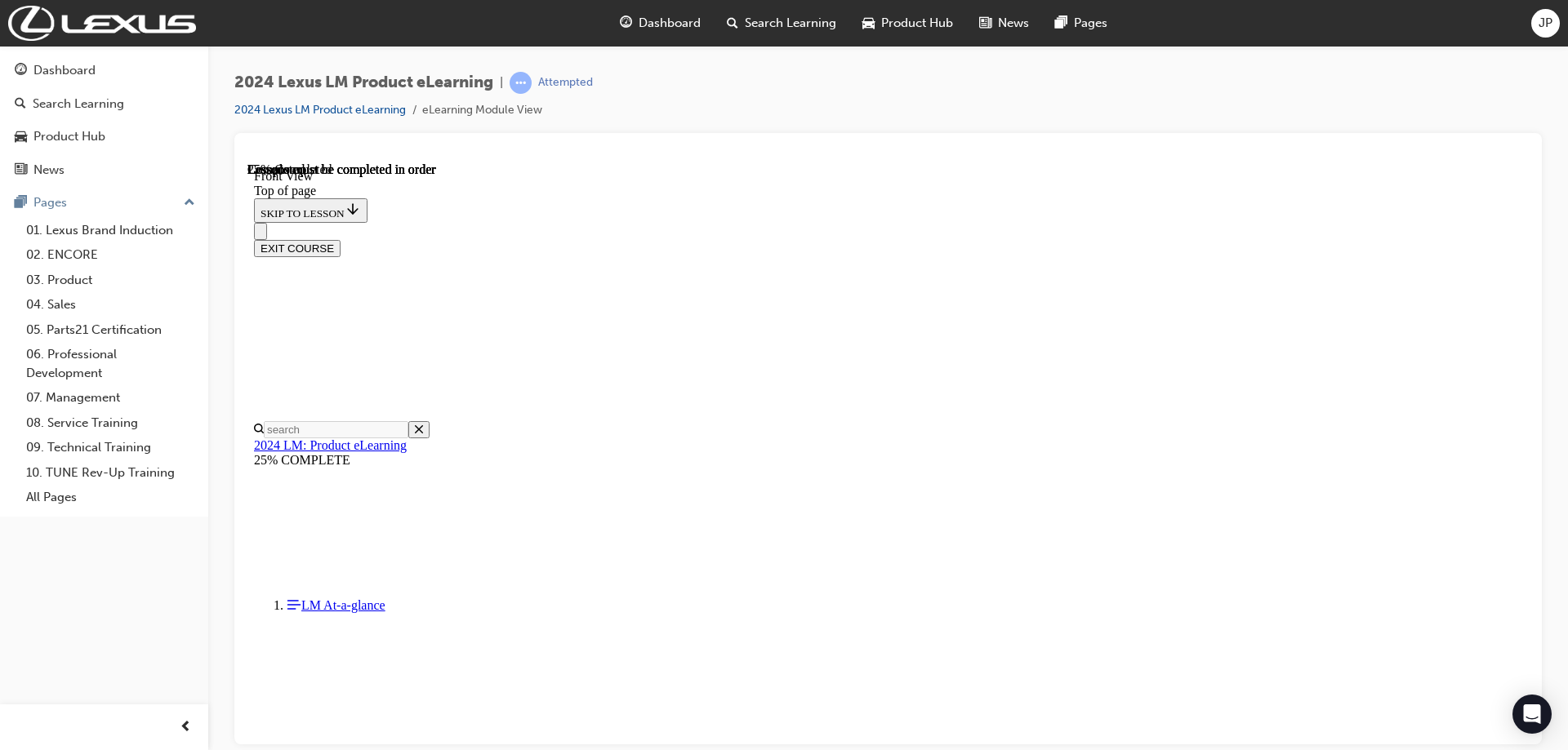
scroll to position [305, 0]
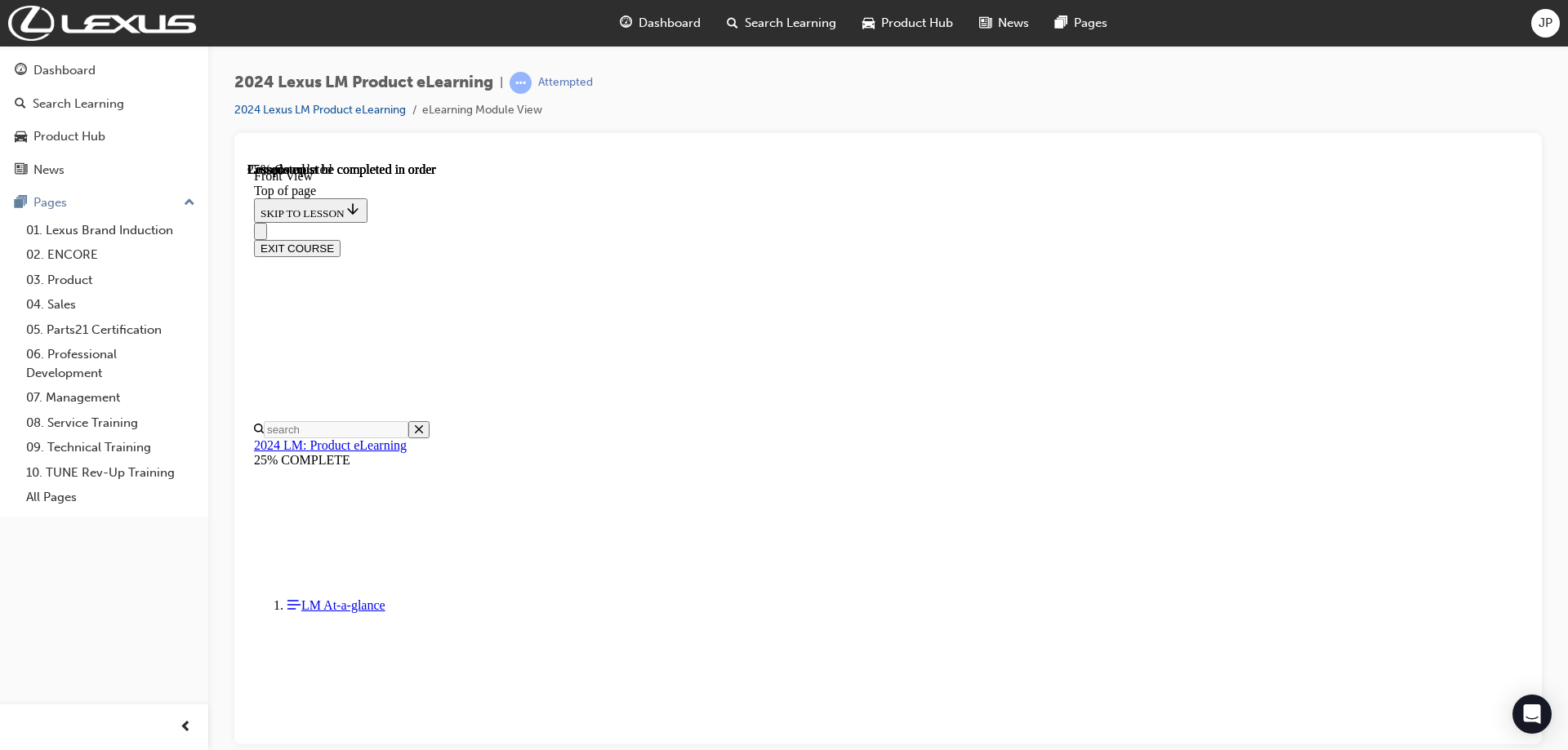
drag, startPoint x: 1273, startPoint y: 391, endPoint x: 1232, endPoint y: 407, distance: 44.0
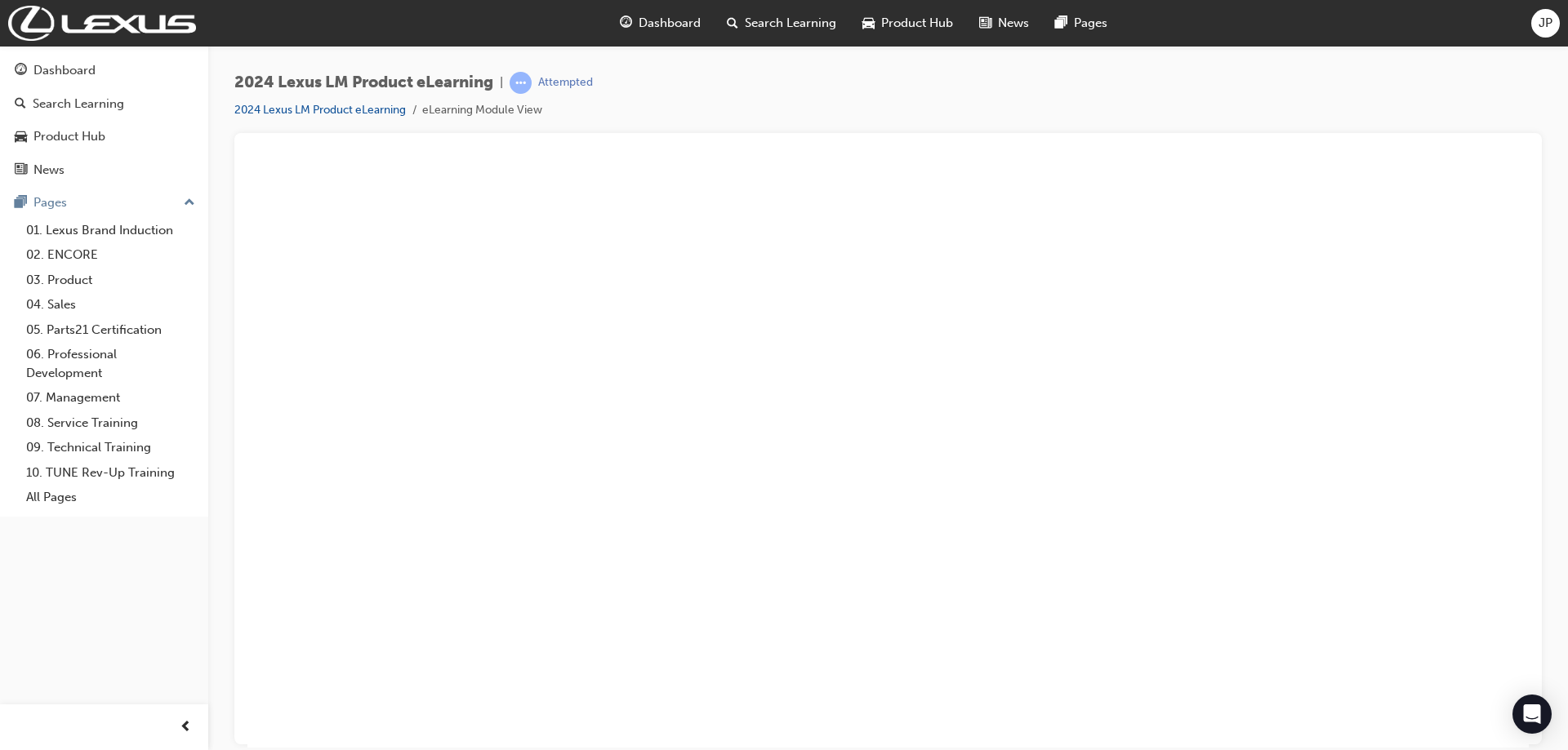
click at [948, 390] on button "Unzoom image" at bounding box center [888, 454] width 1281 height 585
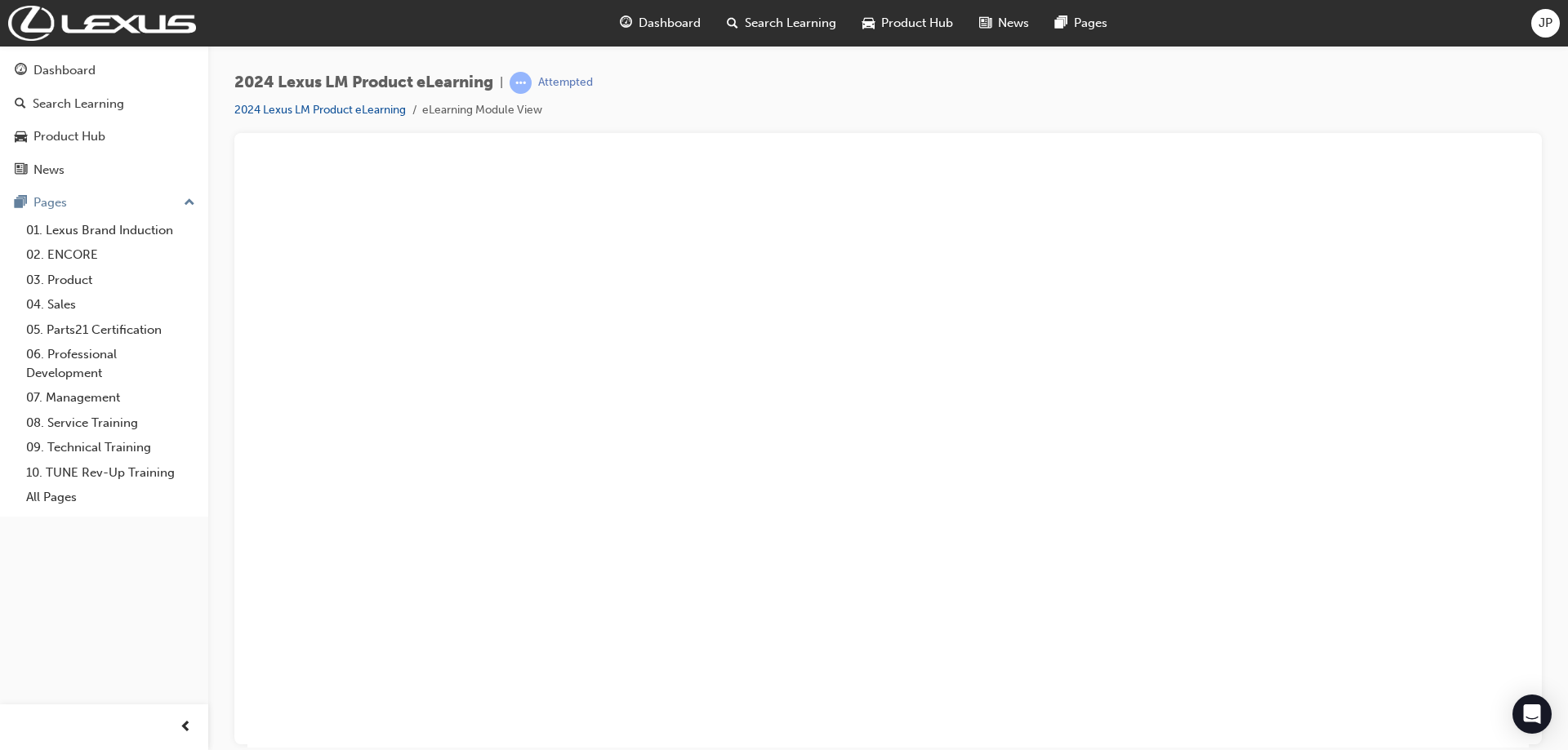
click at [971, 305] on button "Unzoom image" at bounding box center [888, 454] width 1281 height 585
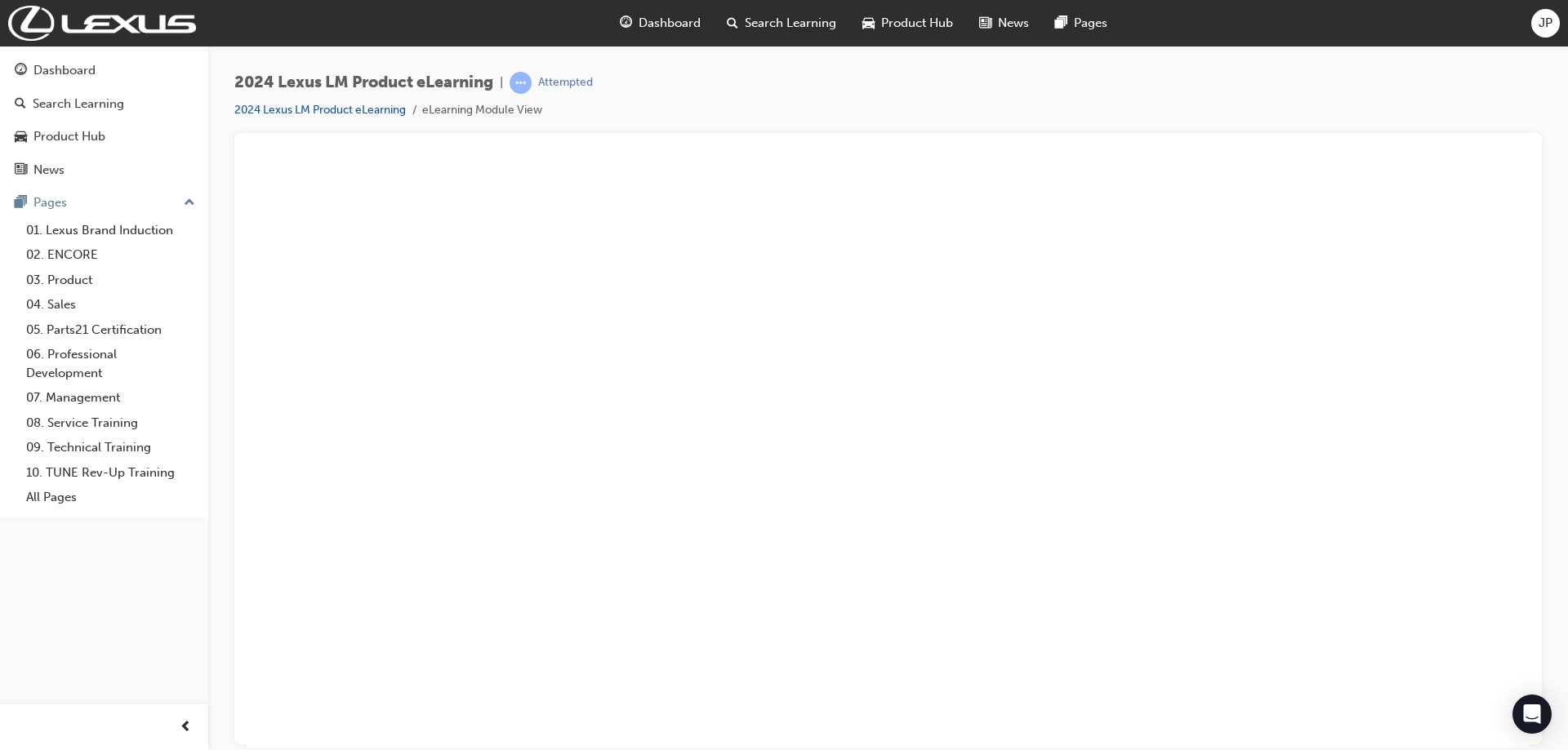
click at [1195, 395] on button "Unzoom image" at bounding box center [888, 454] width 1281 height 585
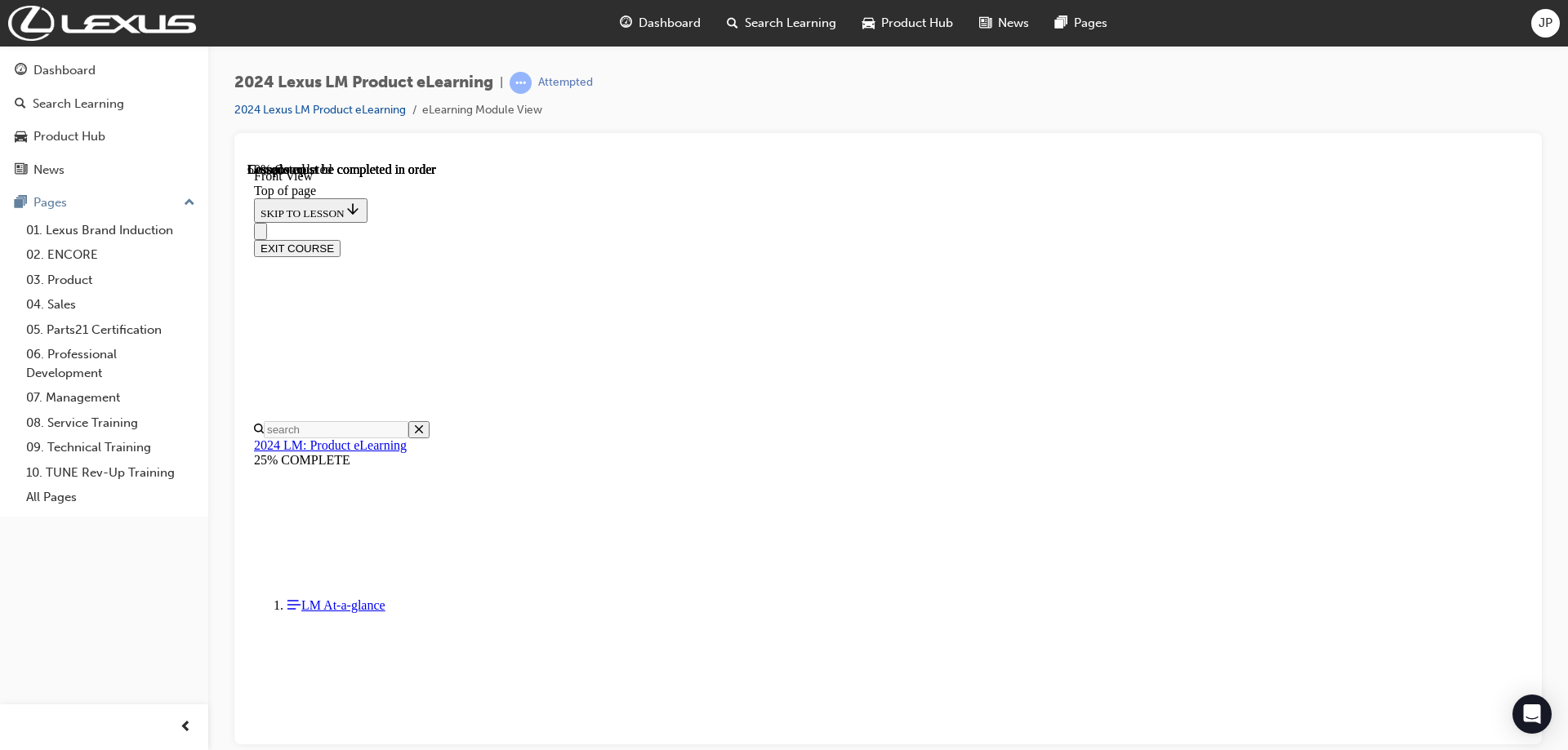
scroll to position [9, 0]
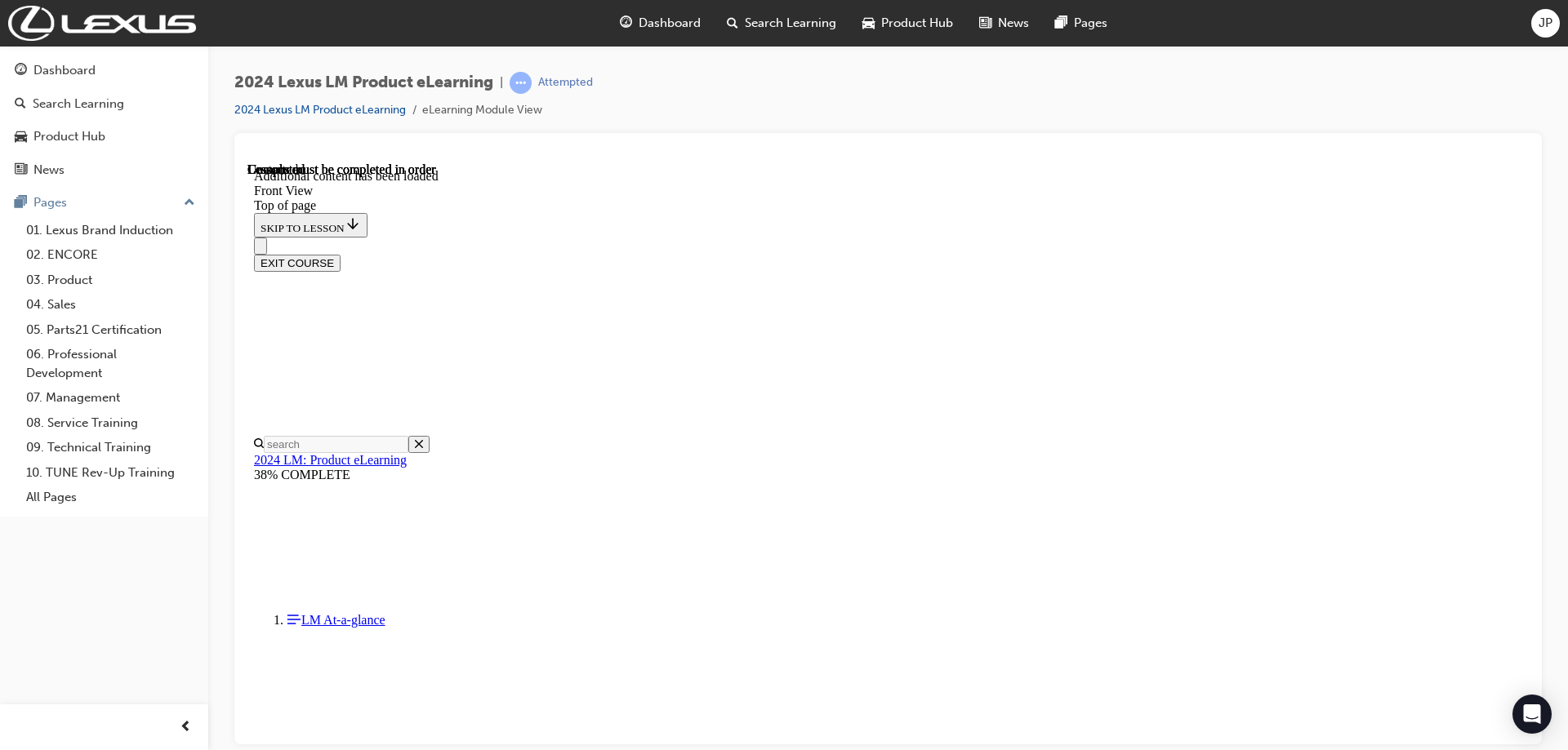
scroll to position [938, 0]
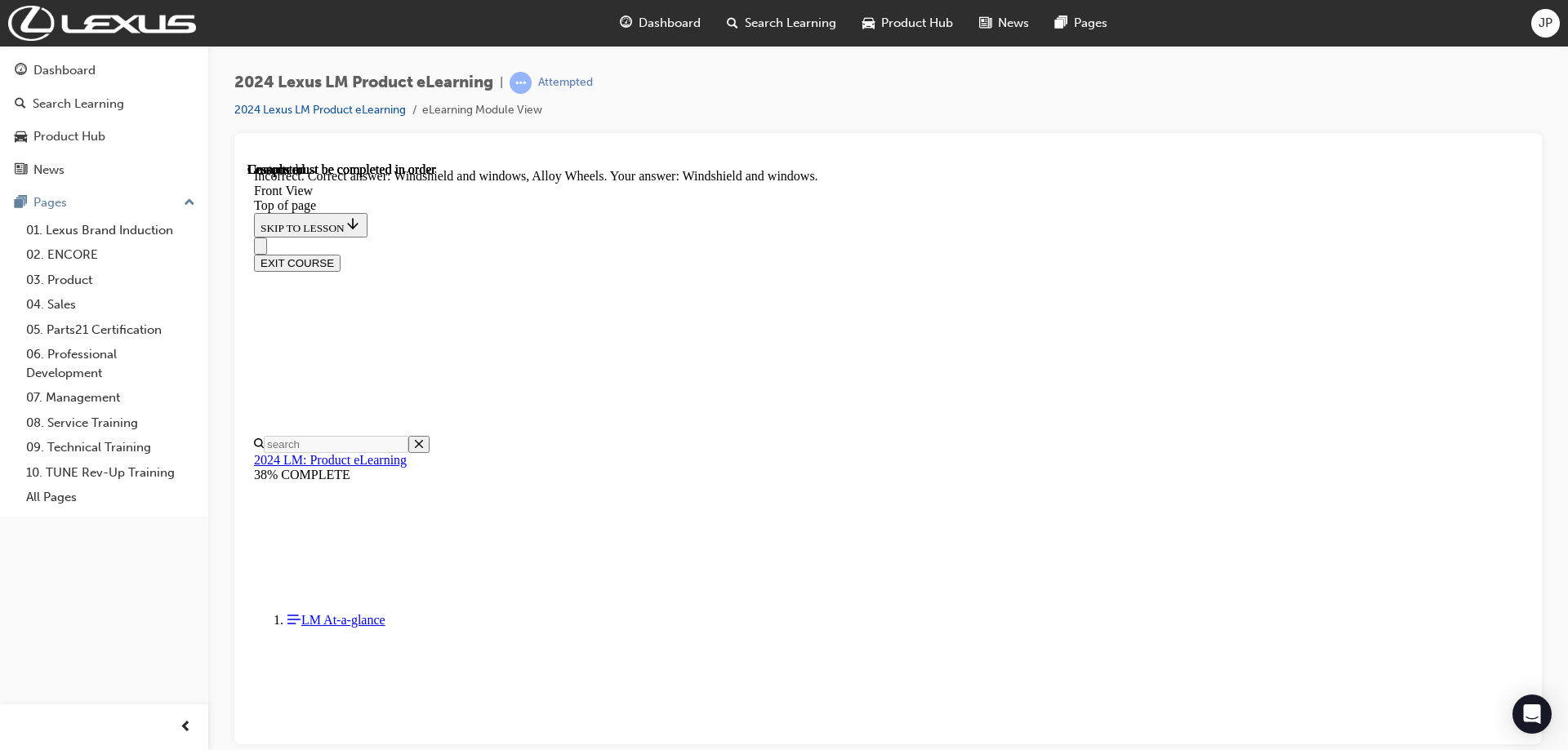
scroll to position [1018, 0]
drag, startPoint x: 850, startPoint y: 478, endPoint x: 819, endPoint y: 312, distance: 168.9
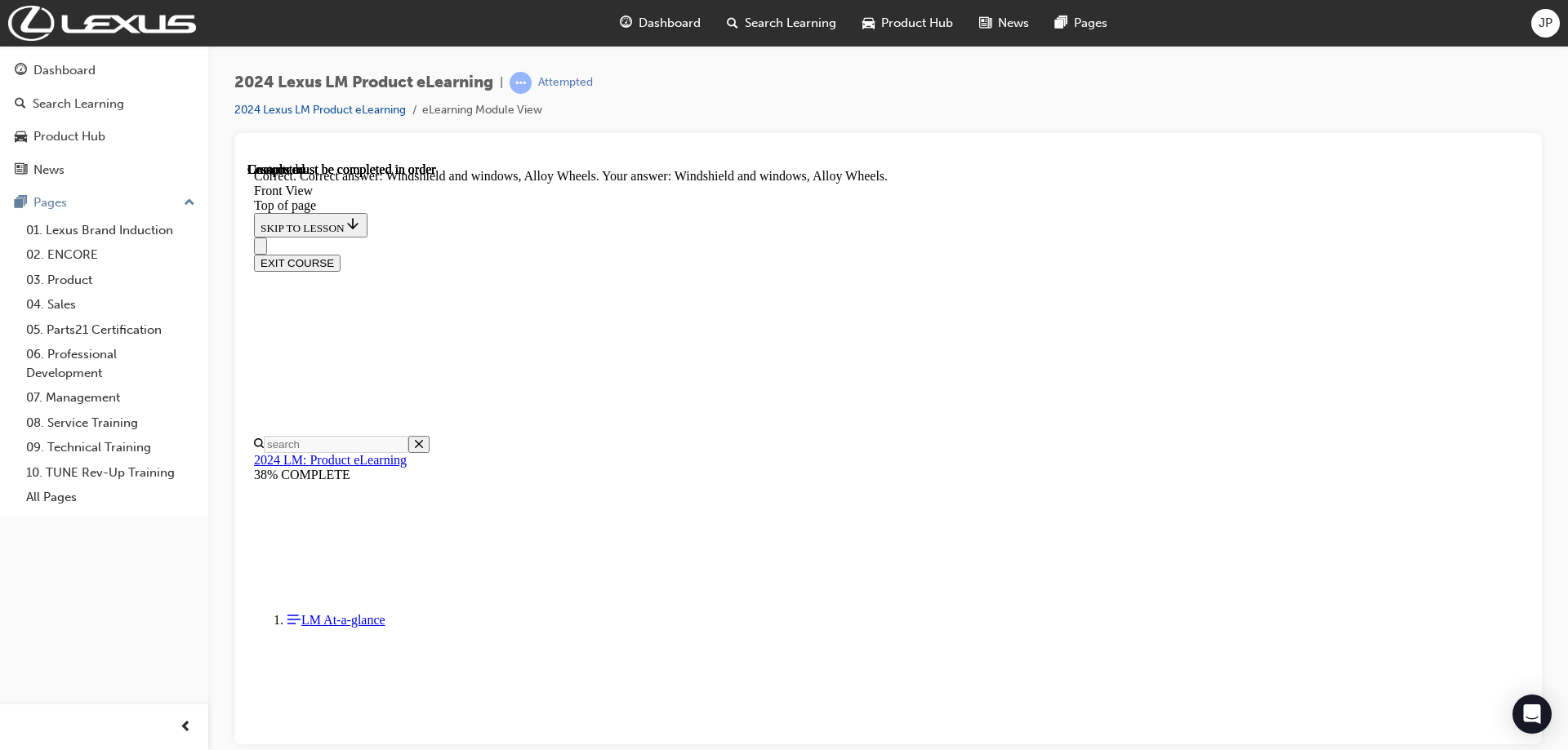
scroll to position [1159, 0]
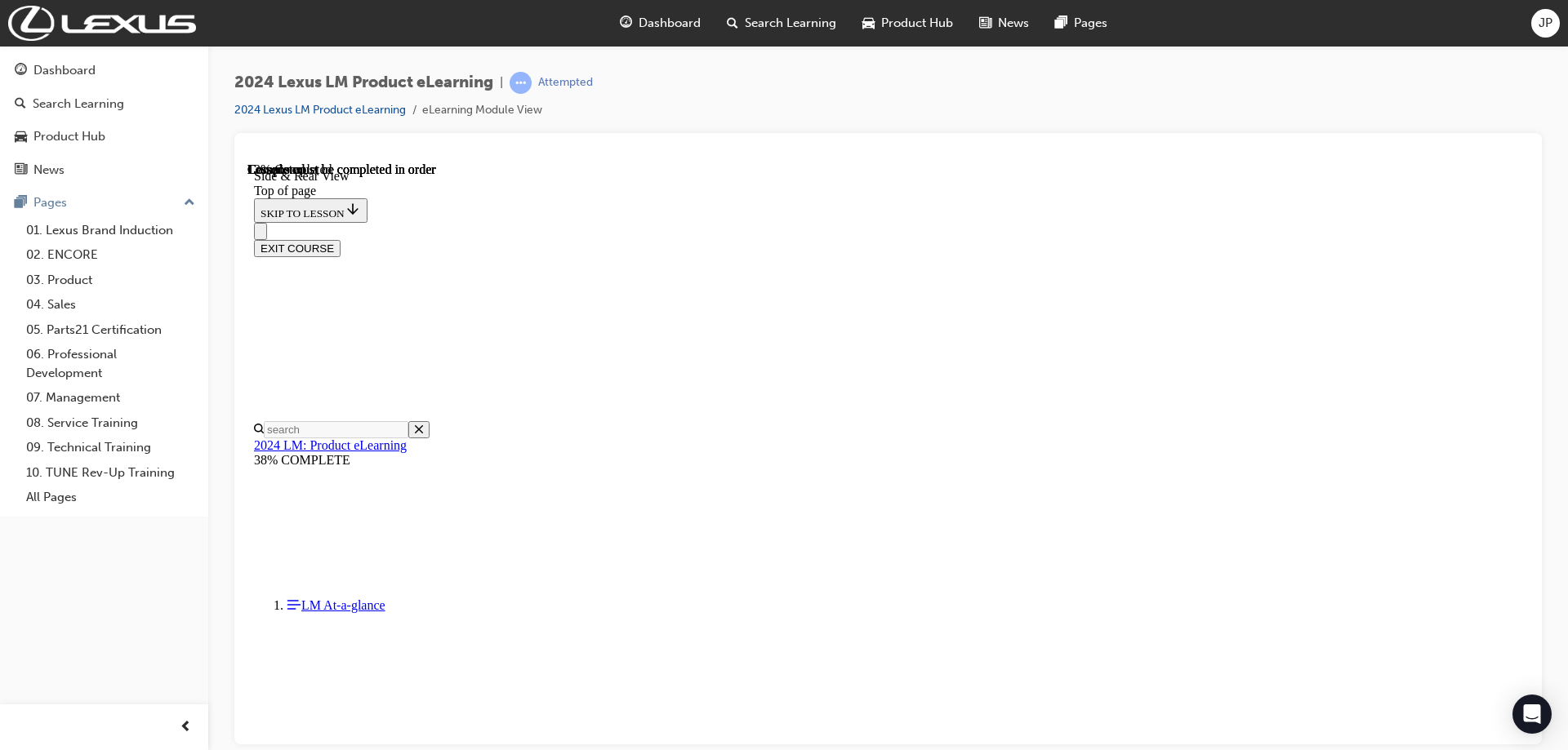
scroll to position [459, 0]
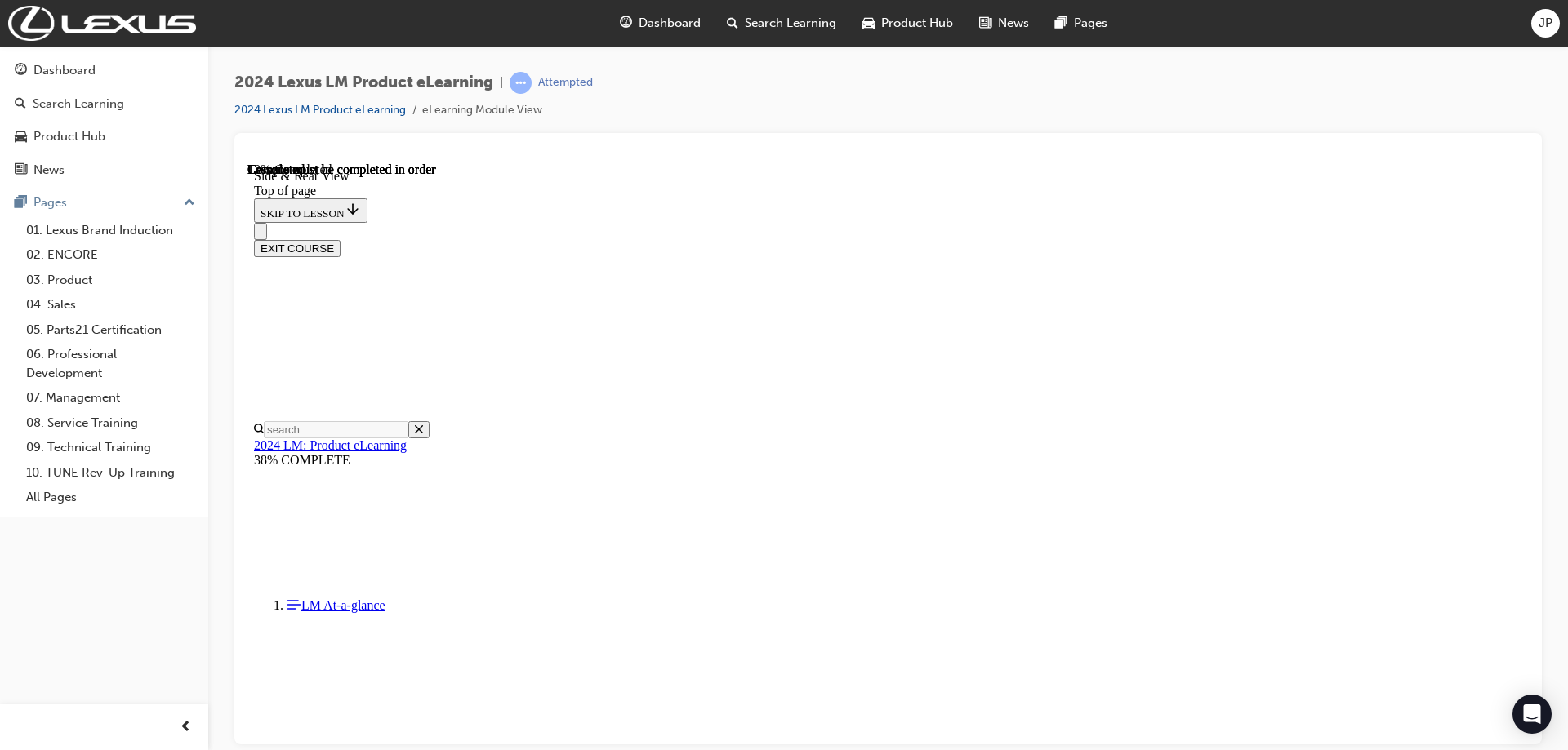
drag, startPoint x: 742, startPoint y: 442, endPoint x: 734, endPoint y: 439, distance: 8.5
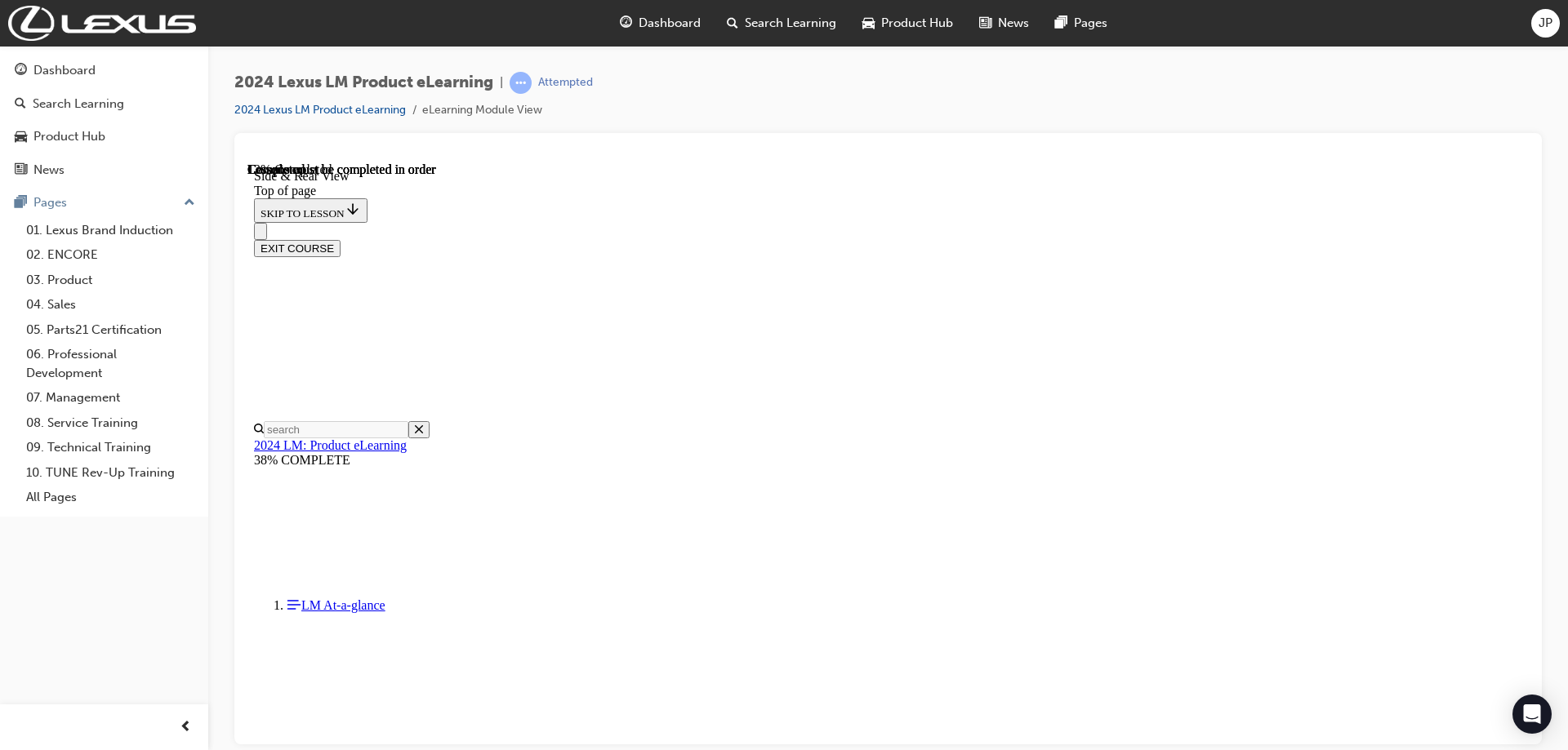
scroll to position [400, 0]
drag, startPoint x: 1151, startPoint y: 462, endPoint x: 1171, endPoint y: 438, distance: 31.2
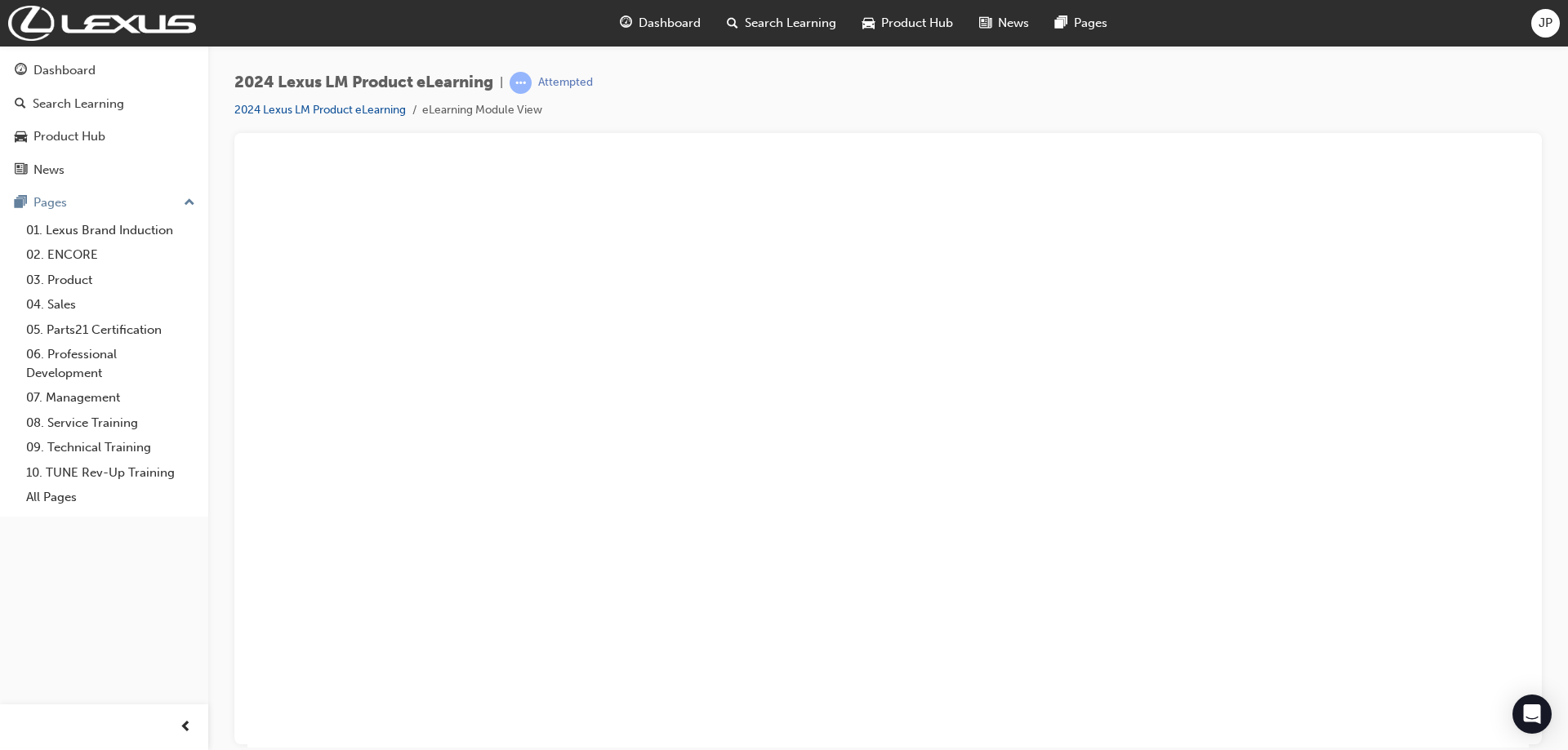
click at [1104, 378] on button "Unzoom image" at bounding box center [888, 454] width 1281 height 585
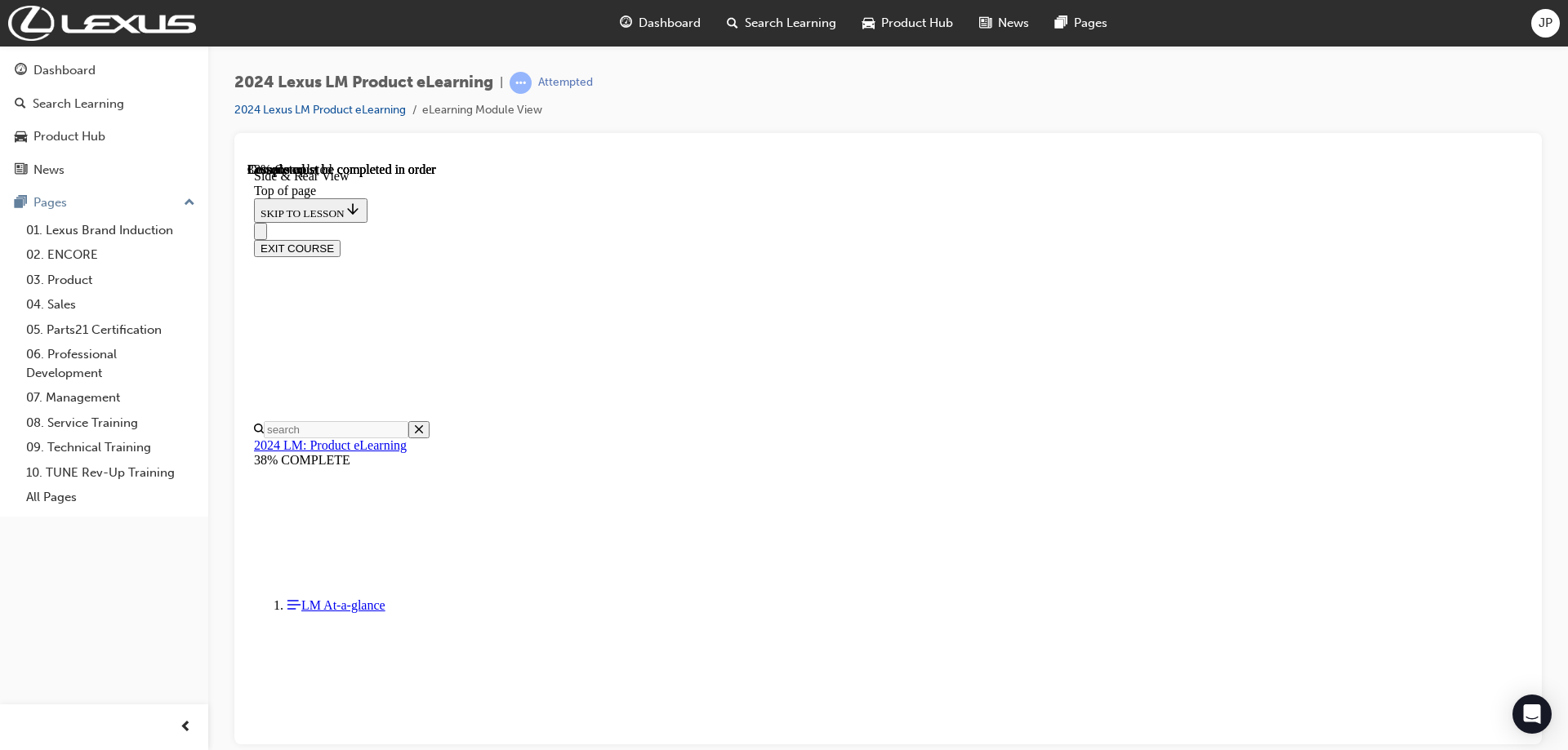
scroll to position [971, 0]
drag, startPoint x: 688, startPoint y: 518, endPoint x: 1174, endPoint y: 541, distance: 486.5
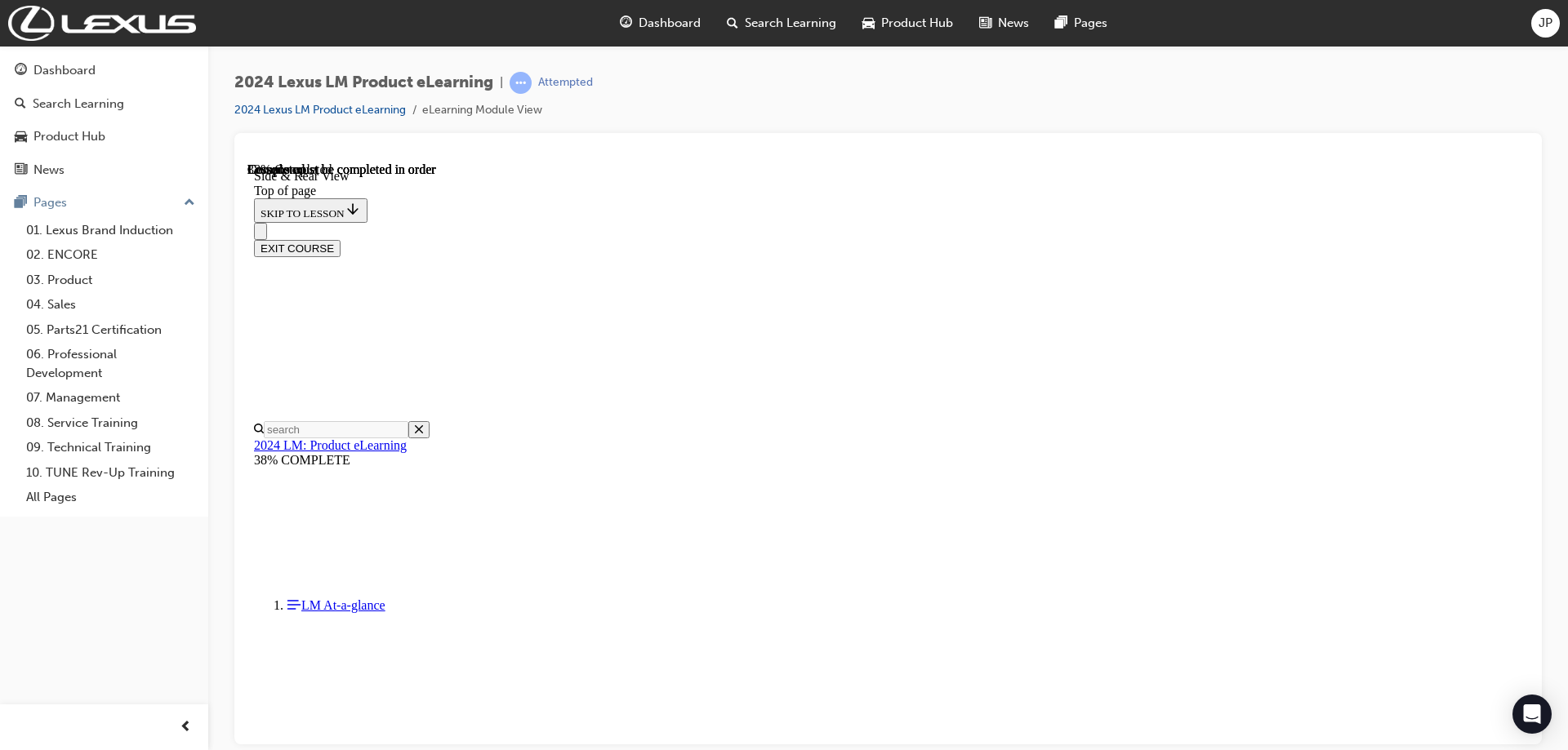
scroll to position [1296, 0]
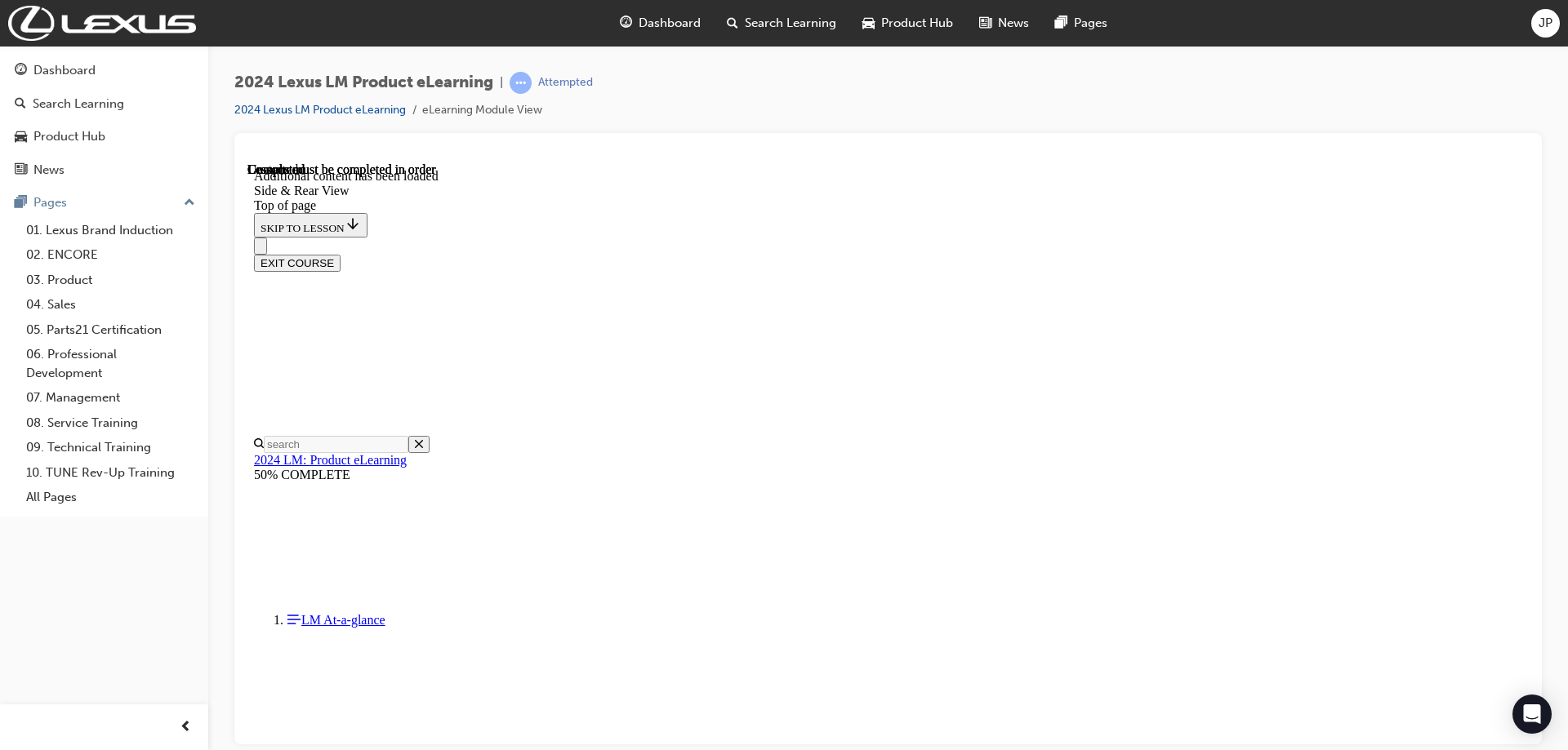
scroll to position [1995, 0]
drag, startPoint x: 832, startPoint y: 377, endPoint x: 840, endPoint y: 373, distance: 8.9
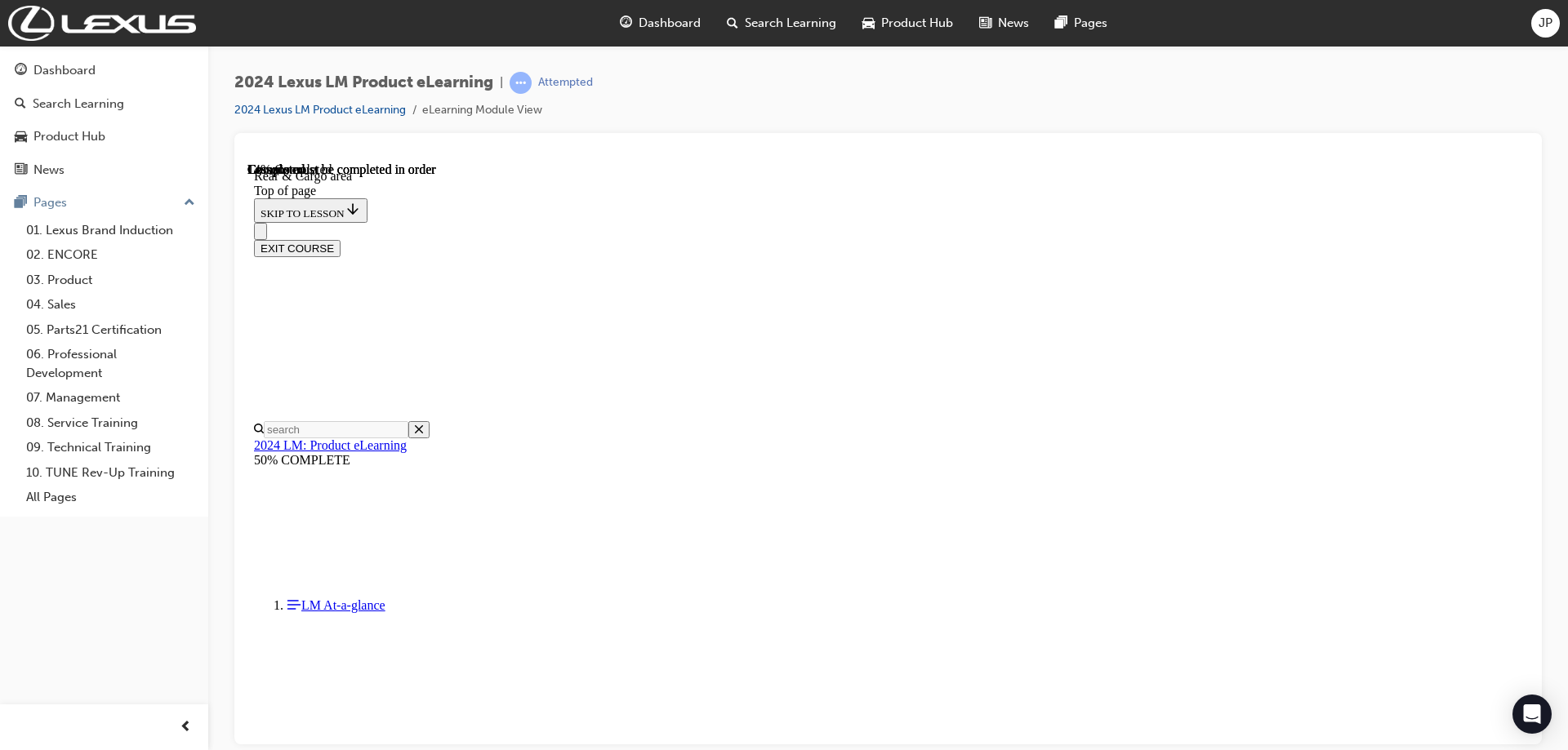
scroll to position [540, 0]
